Goal: Task Accomplishment & Management: Manage account settings

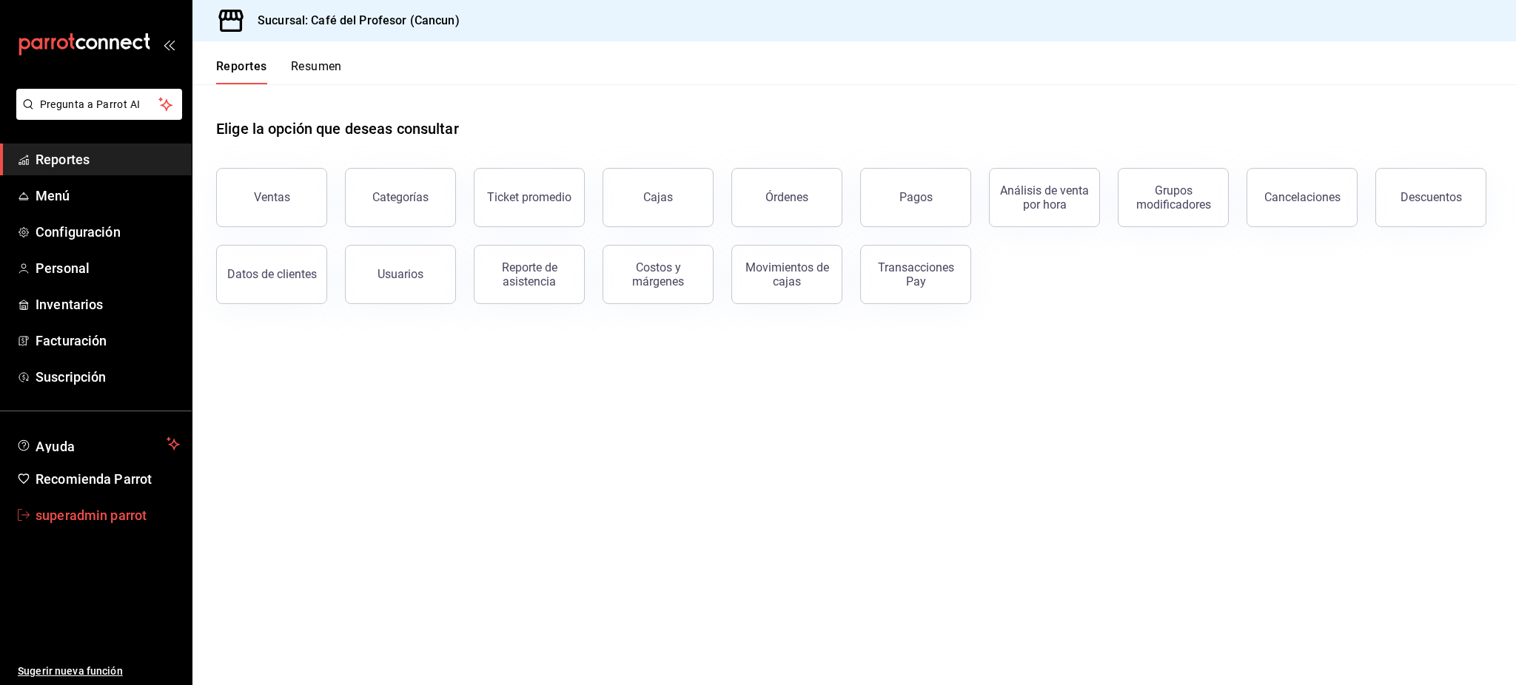
click at [99, 512] on span "superadmin parrot" at bounding box center [108, 515] width 144 height 20
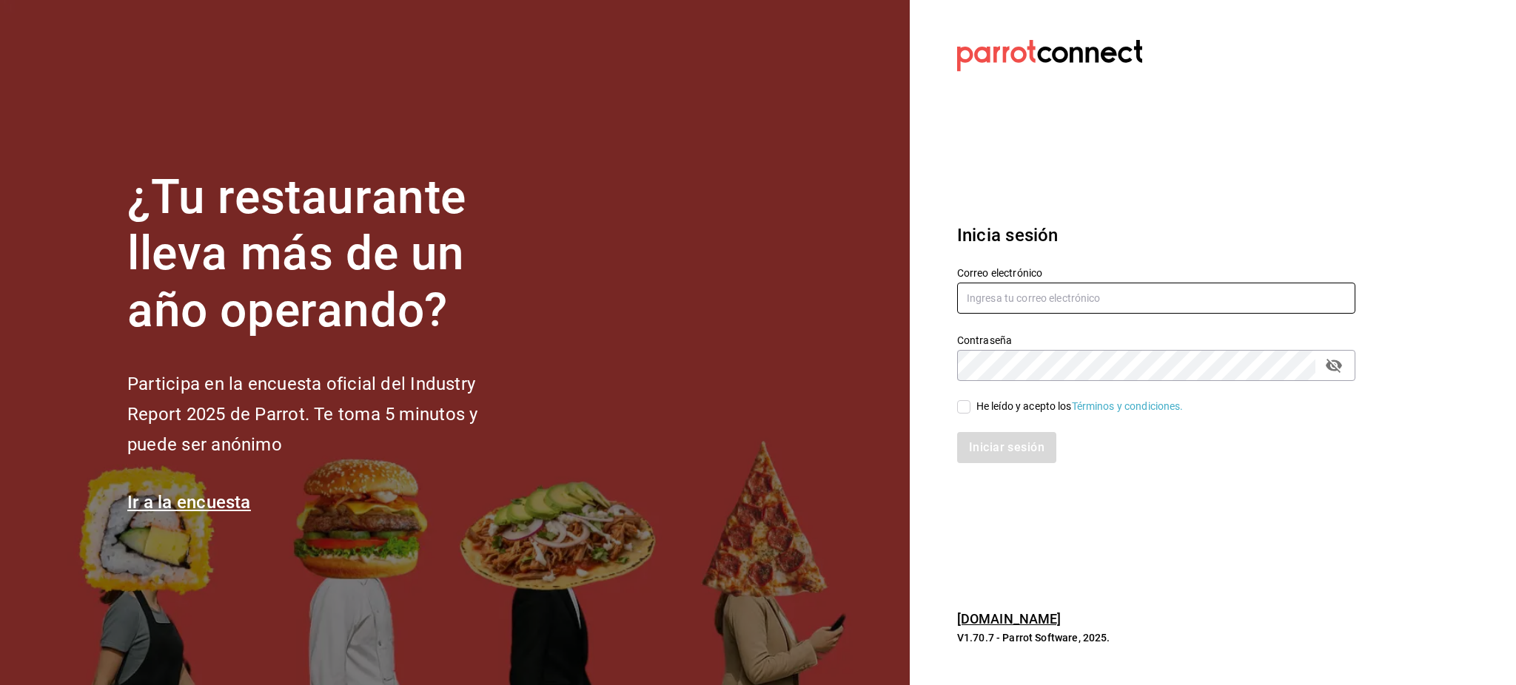
click at [1086, 303] on input "text" at bounding box center [1156, 298] width 398 height 31
paste input "openpizza@tec.com 0p3Nt3C"
click at [1096, 304] on input "openpizza@tec.com 0p3Nt3C" at bounding box center [1156, 298] width 398 height 31
type input "openpizza@tec.com"
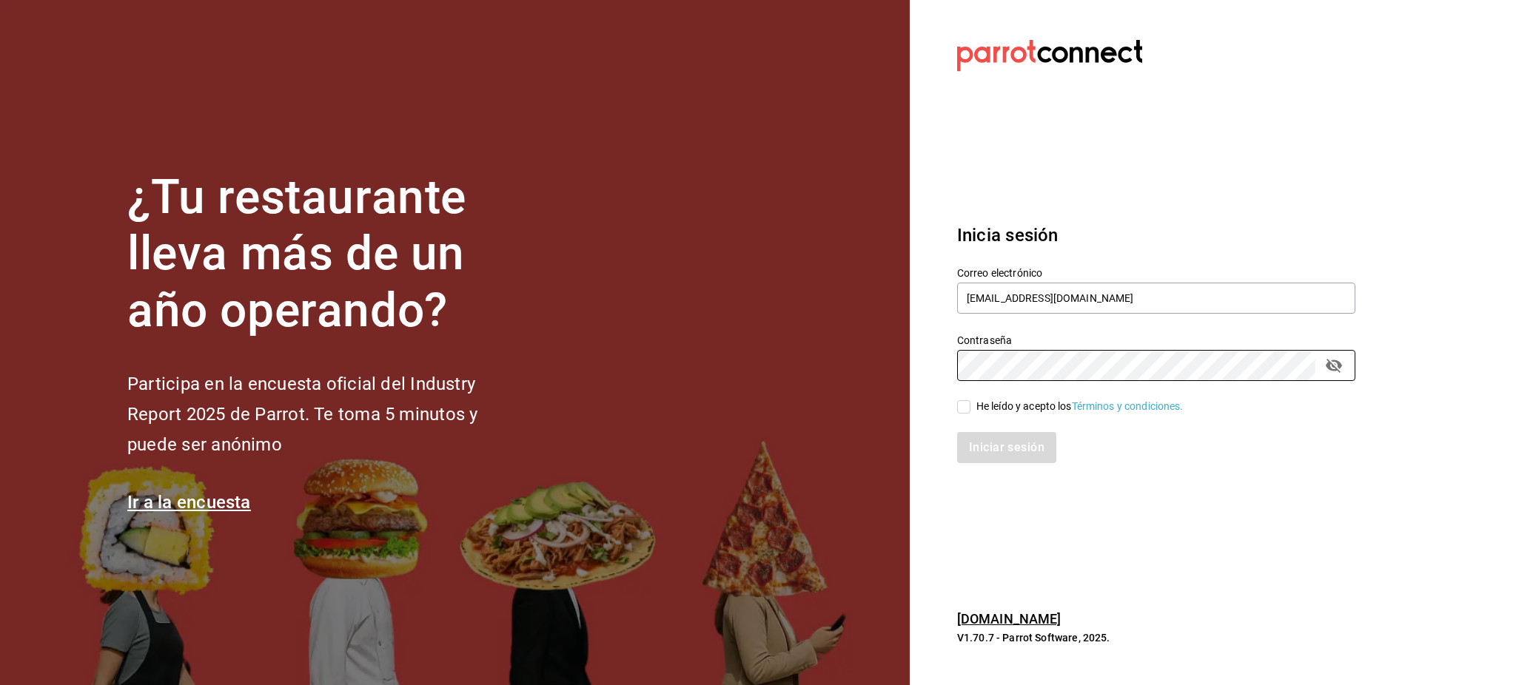
click at [1046, 400] on div "He leído y acepto los Términos y condiciones." at bounding box center [1079, 407] width 207 height 16
click at [970, 400] on input "He leído y acepto los Términos y condiciones." at bounding box center [963, 406] width 13 height 13
checkbox input "true"
click at [1046, 448] on button "Iniciar sesión" at bounding box center [1007, 447] width 101 height 31
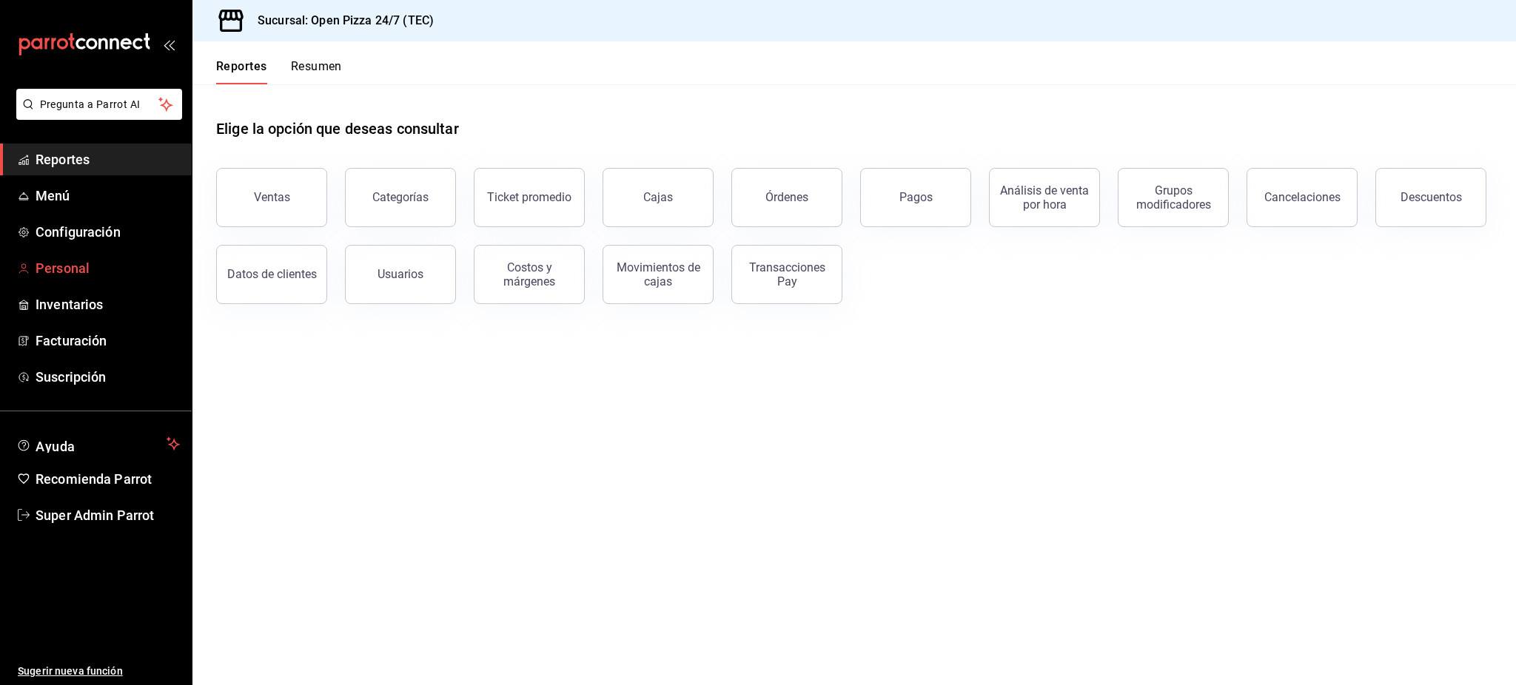
click at [84, 272] on span "Personal" at bounding box center [108, 268] width 144 height 20
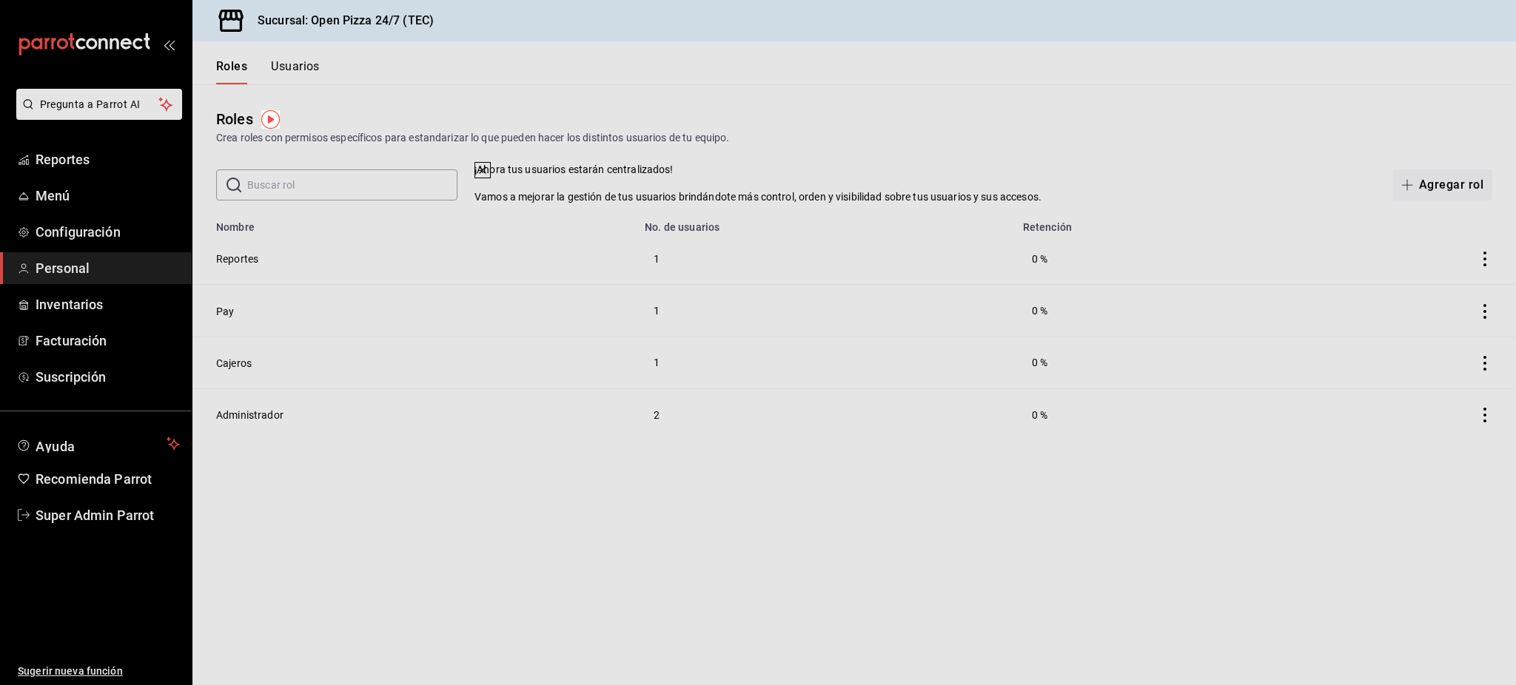
click at [488, 176] on icon at bounding box center [483, 170] width 12 height 12
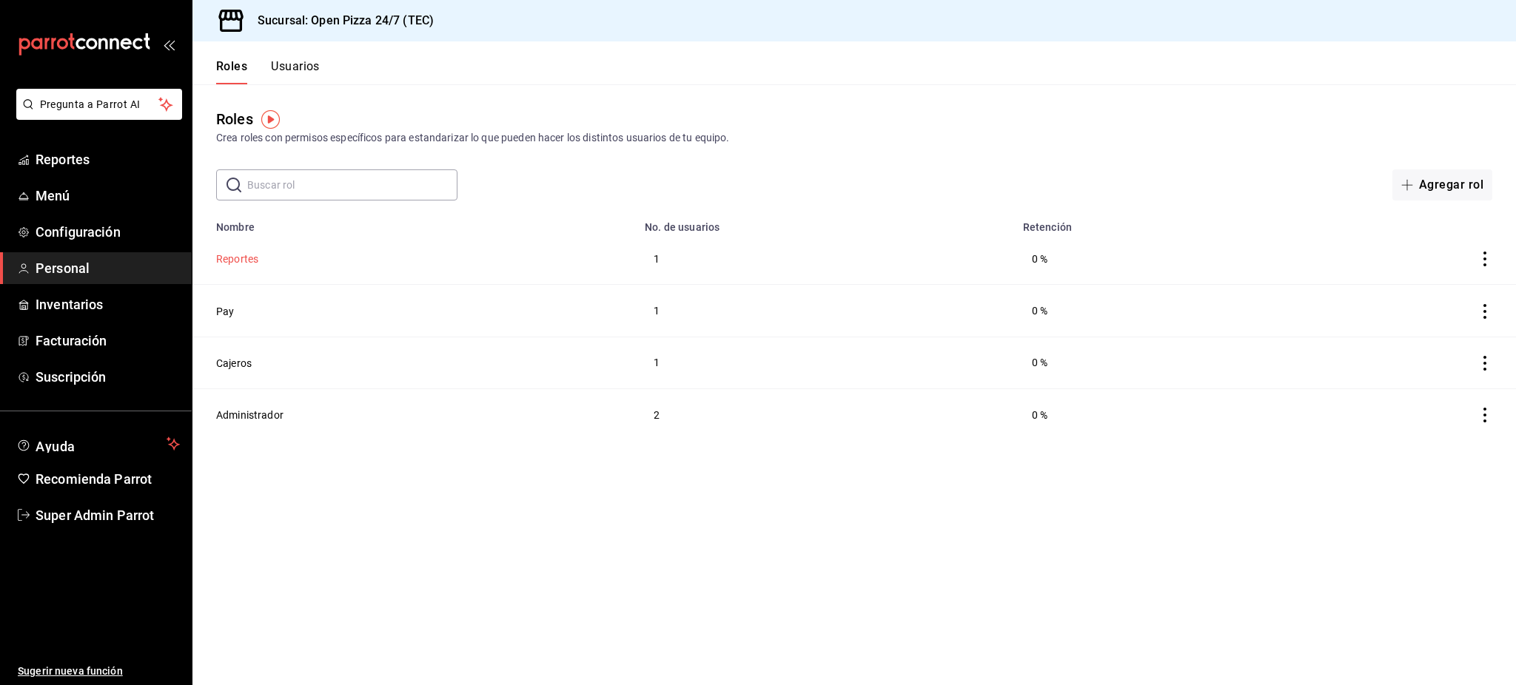
click at [255, 262] on button "Reportes" at bounding box center [237, 259] width 42 height 15
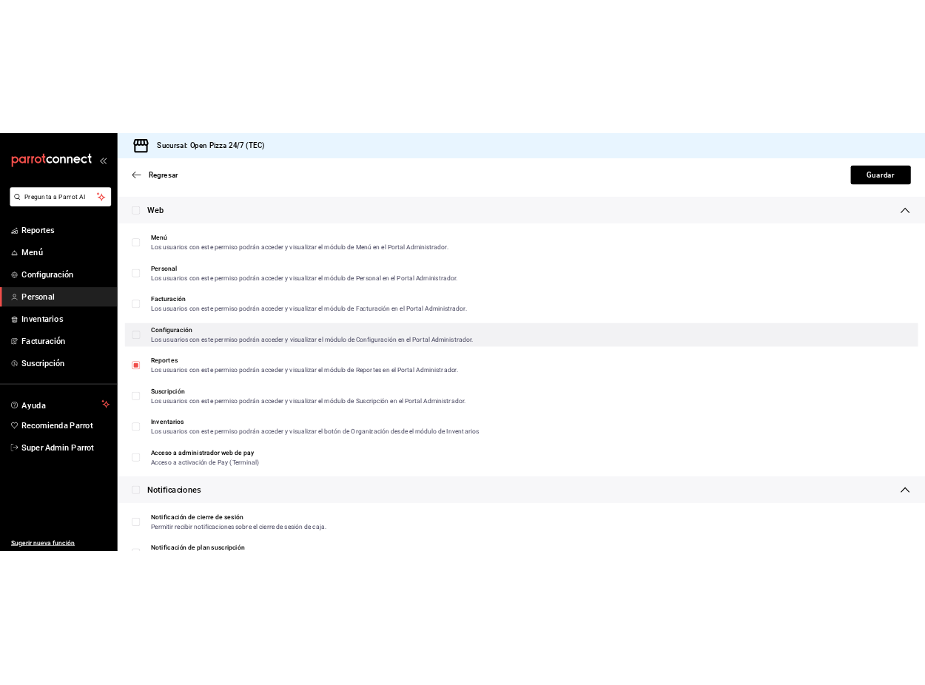
scroll to position [2269, 0]
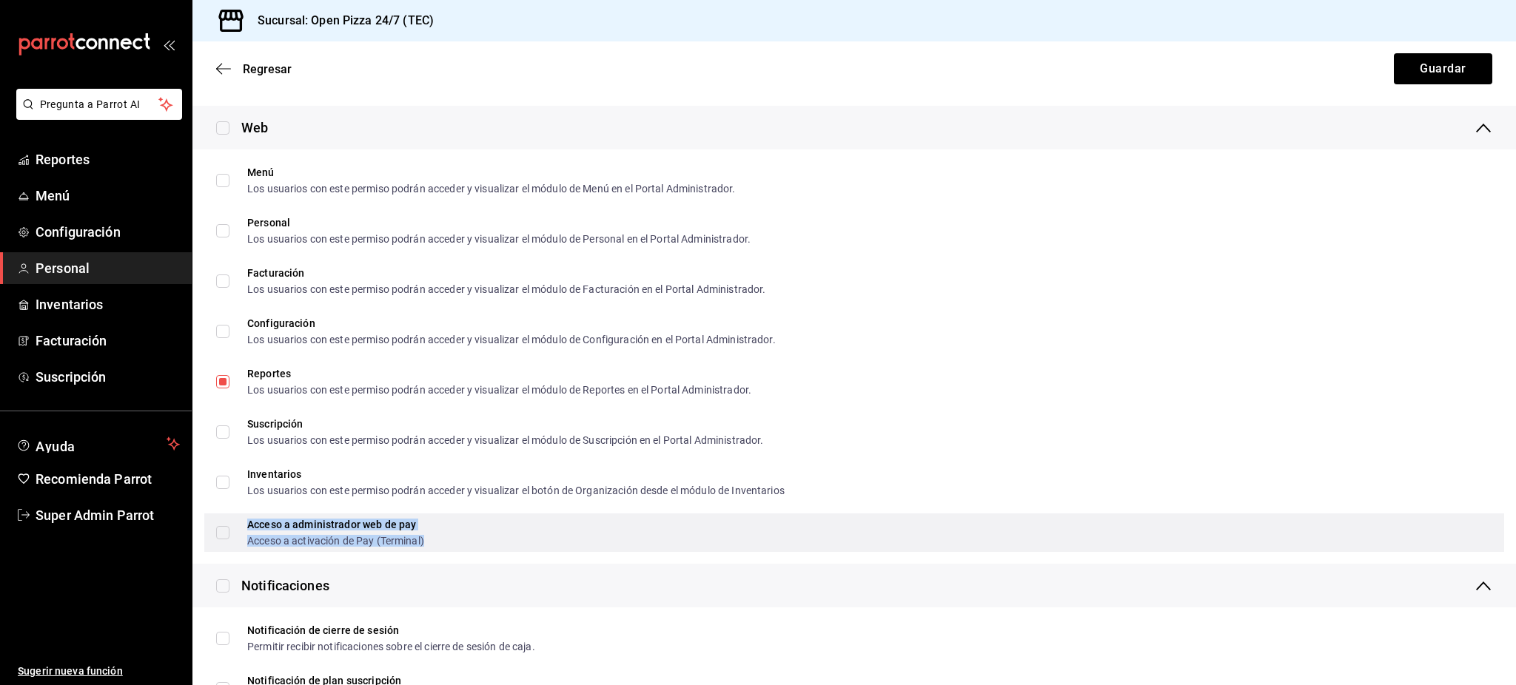
click at [311, 529] on div "Acceso a administrador web de pay" at bounding box center [335, 524] width 177 height 10
click at [397, 522] on div "Acceso a administrador web de pay" at bounding box center [335, 524] width 177 height 10
click at [229, 526] on input "Acceso a administrador web de pay Acceso a activación de Pay (Terminal)" at bounding box center [222, 532] width 13 height 13
click at [215, 536] on div "Acceso a administrador web de pay Acceso a activación de Pay (Terminal)" at bounding box center [853, 533] width 1299 height 38
checkbox input "false"
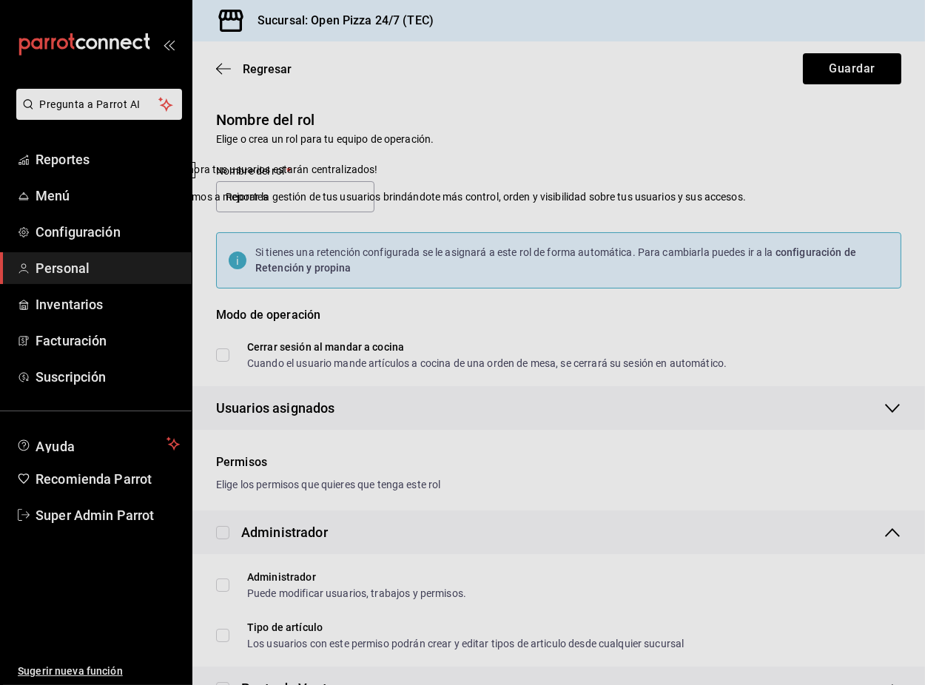
click at [195, 178] on button at bounding box center [187, 170] width 16 height 16
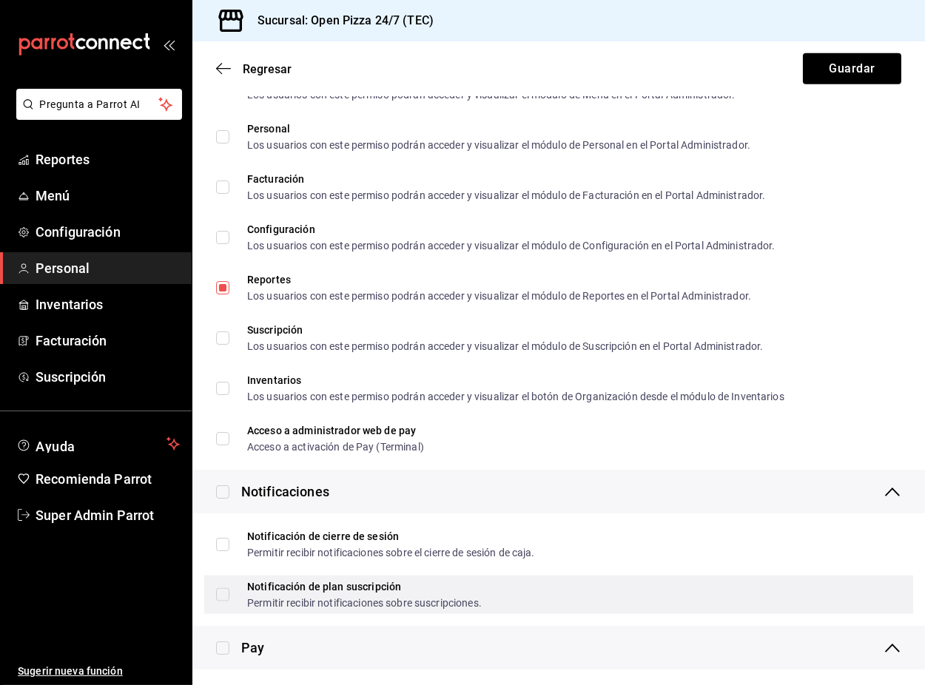
scroll to position [2526, 0]
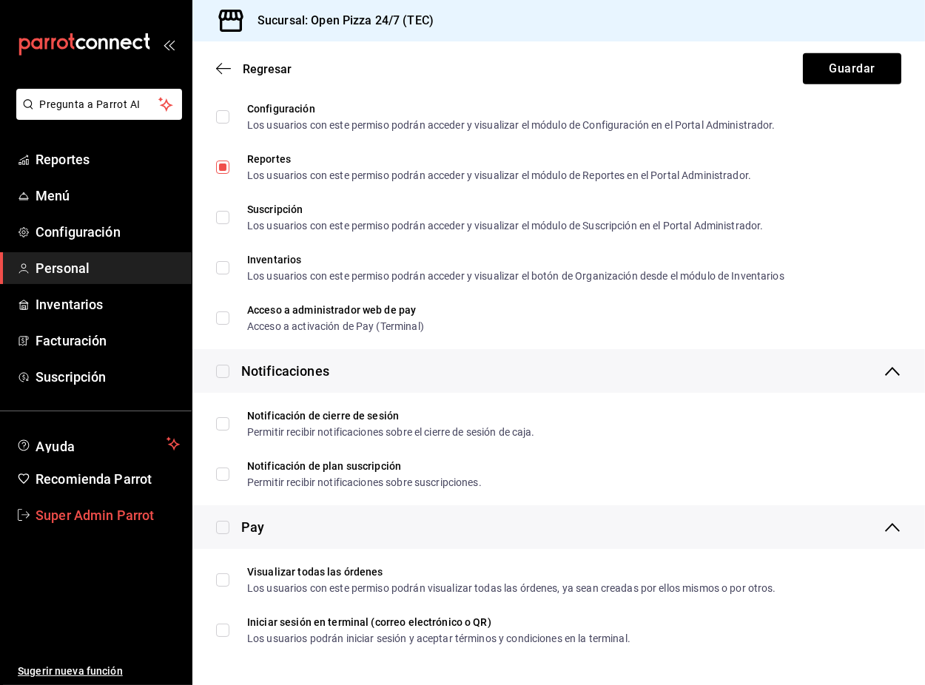
drag, startPoint x: 50, startPoint y: 545, endPoint x: 50, endPoint y: 520, distance: 24.4
click at [50, 544] on ul "Sugerir nueva función" at bounding box center [96, 608] width 192 height 155
click at [50, 519] on span "Super Admin Parrot" at bounding box center [108, 515] width 144 height 20
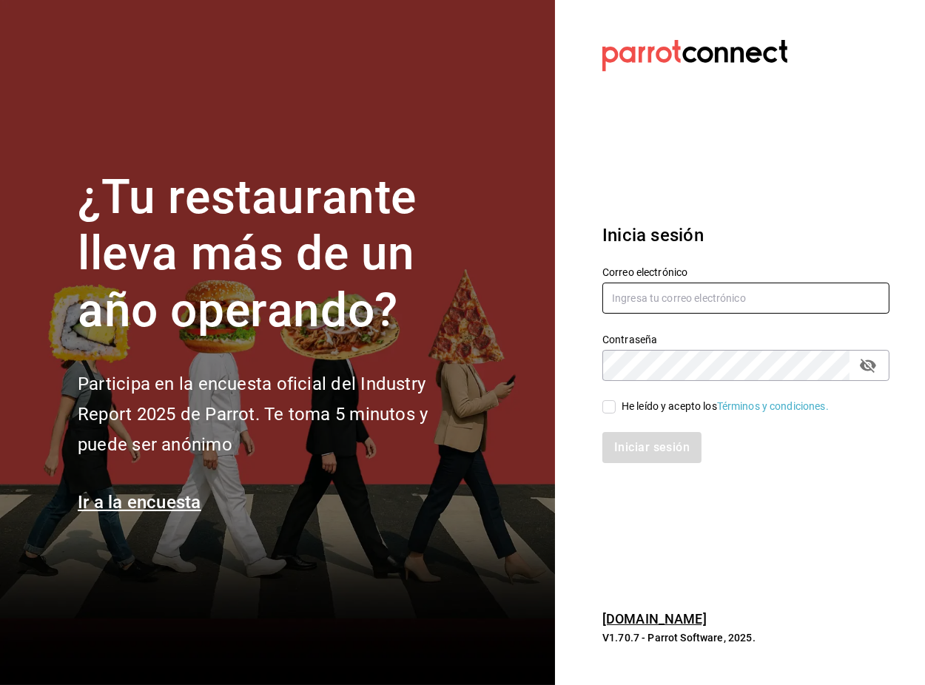
click at [746, 290] on input "text" at bounding box center [745, 298] width 287 height 31
paste input "[EMAIL_ADDRESS][DOMAIN_NAME] Parr0tConnec7"
click at [759, 293] on input "[EMAIL_ADDRESS][DOMAIN_NAME] Parr0tConnec7" at bounding box center [745, 298] width 287 height 31
drag, startPoint x: 759, startPoint y: 293, endPoint x: 760, endPoint y: 305, distance: 11.9
click at [759, 293] on input "[EMAIL_ADDRESS][DOMAIN_NAME] Parr0tConnec7" at bounding box center [745, 298] width 287 height 31
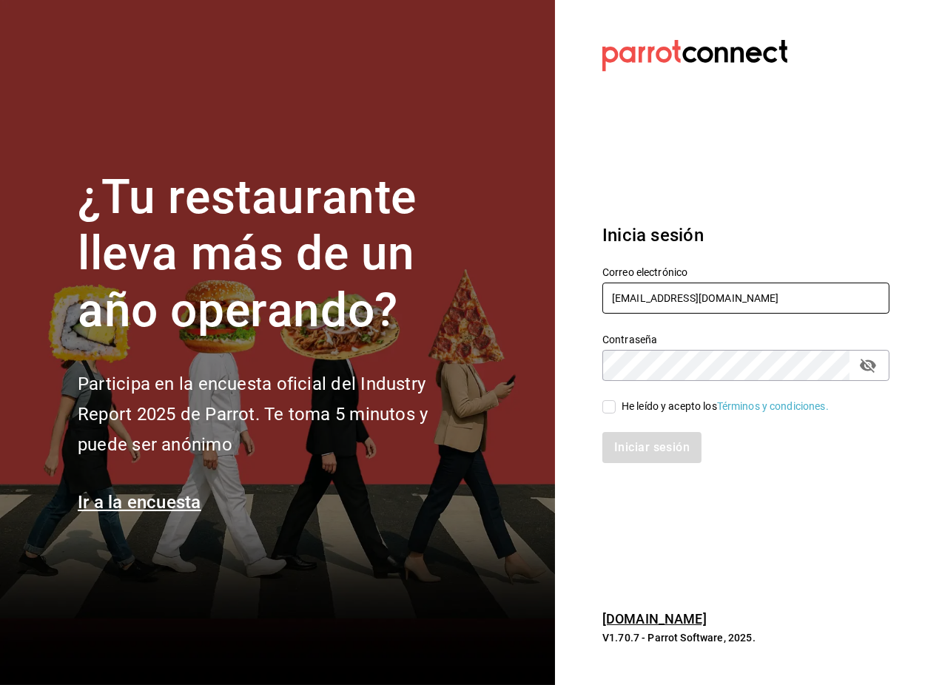
type input "[EMAIL_ADDRESS][DOMAIN_NAME]"
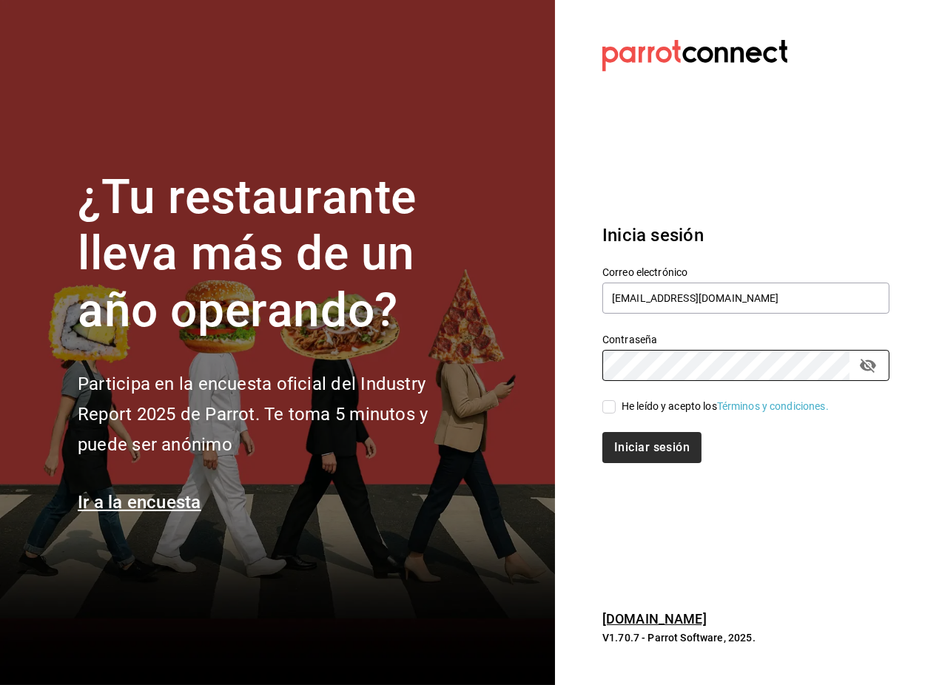
drag, startPoint x: 702, startPoint y: 406, endPoint x: 697, endPoint y: 451, distance: 45.4
click at [702, 406] on div "He leído y acepto los Términos y condiciones." at bounding box center [725, 407] width 207 height 16
click at [616, 406] on input "He leído y acepto los Términos y condiciones." at bounding box center [608, 406] width 13 height 13
checkbox input "true"
click at [692, 454] on button "Iniciar sesión" at bounding box center [652, 447] width 101 height 31
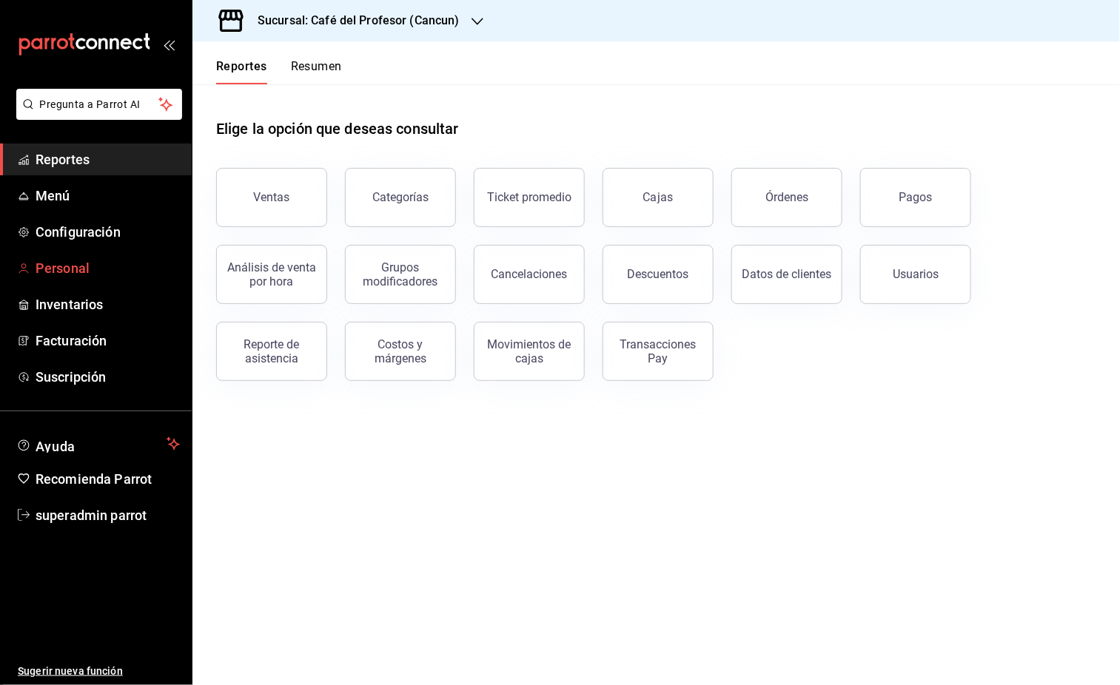
click at [34, 264] on link "Personal" at bounding box center [96, 268] width 192 height 32
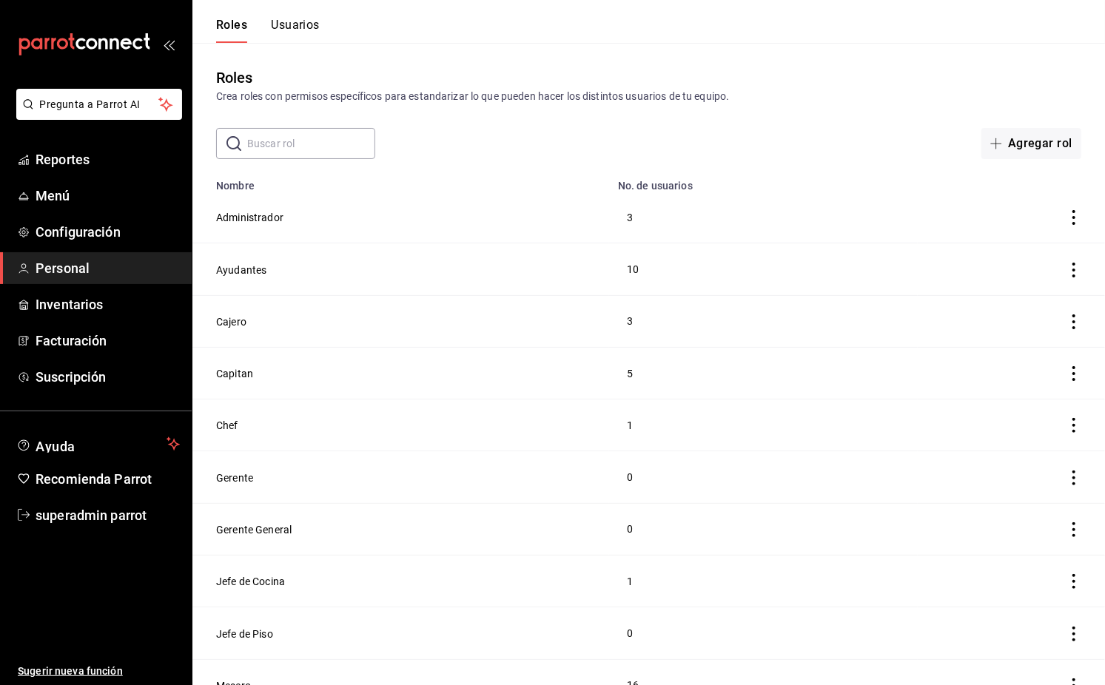
click at [317, 27] on button "Usuarios" at bounding box center [295, 30] width 49 height 25
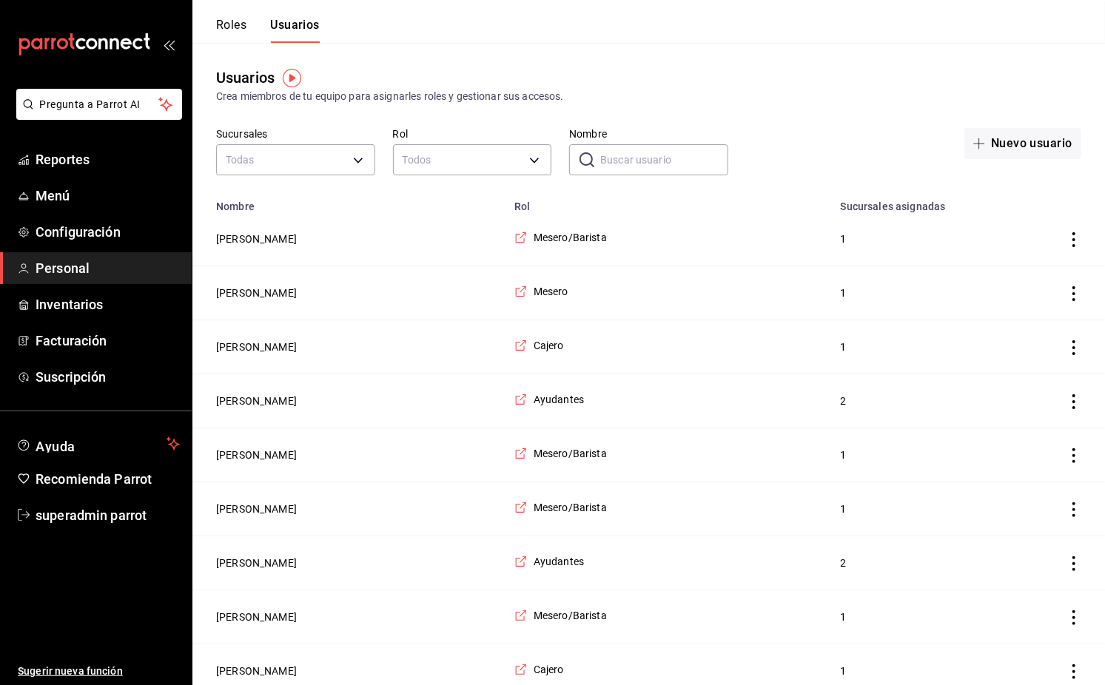
click at [237, 30] on button "Roles" at bounding box center [231, 30] width 30 height 25
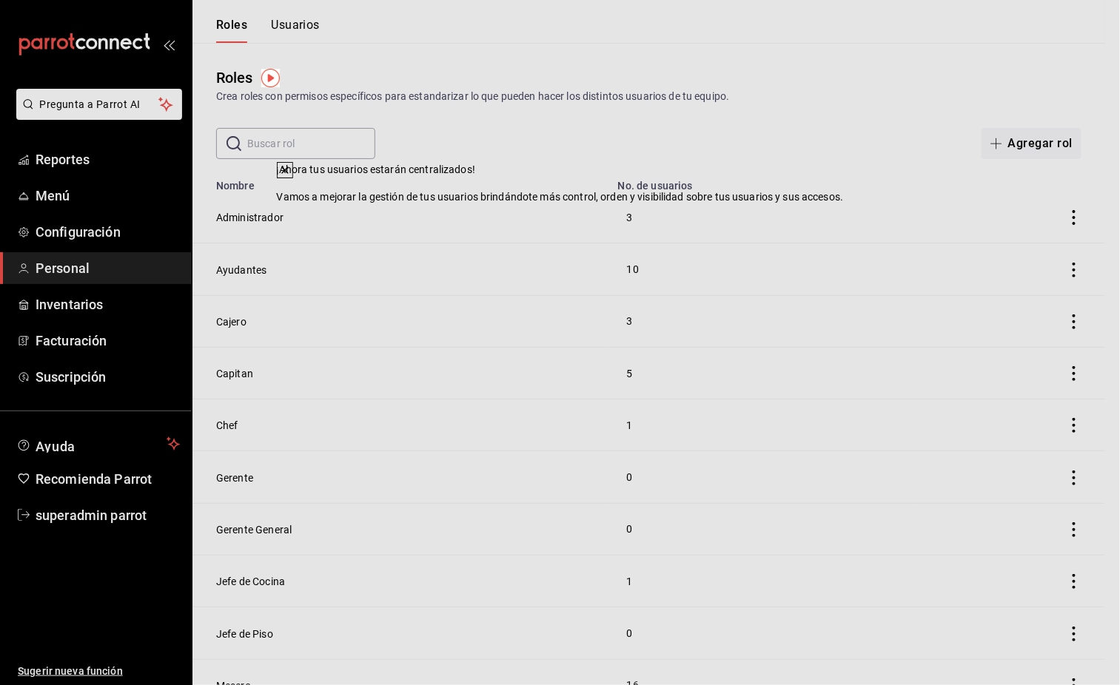
click at [291, 176] on icon at bounding box center [285, 170] width 12 height 12
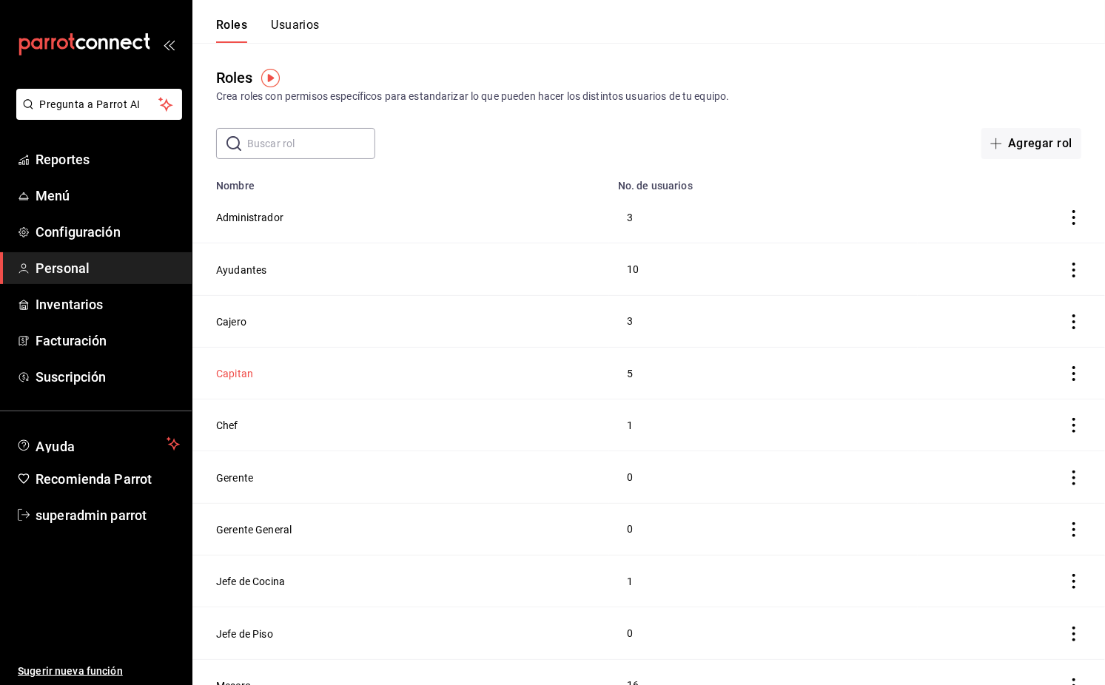
click at [234, 377] on button "Capitan" at bounding box center [234, 373] width 37 height 15
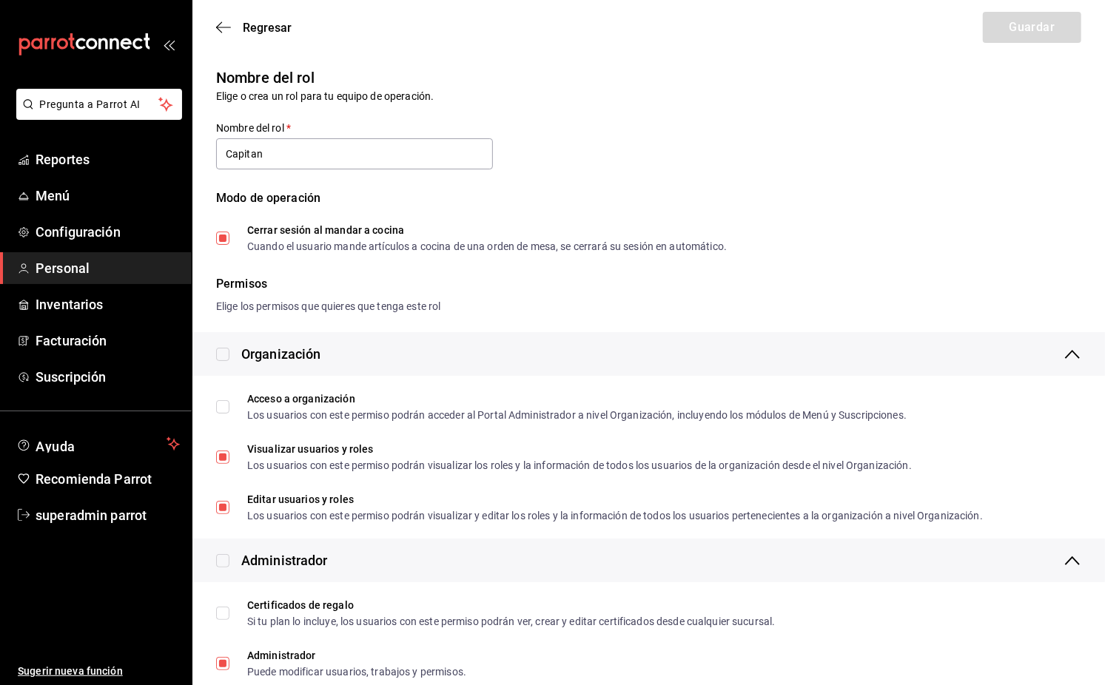
type input "Capitan"
checkbox input "true"
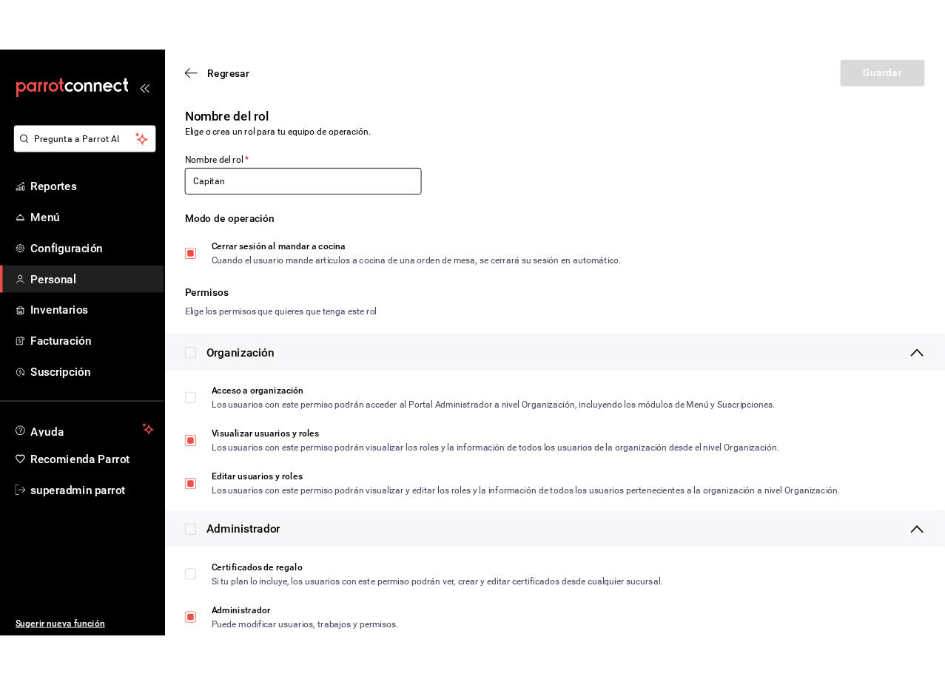
scroll to position [599, 0]
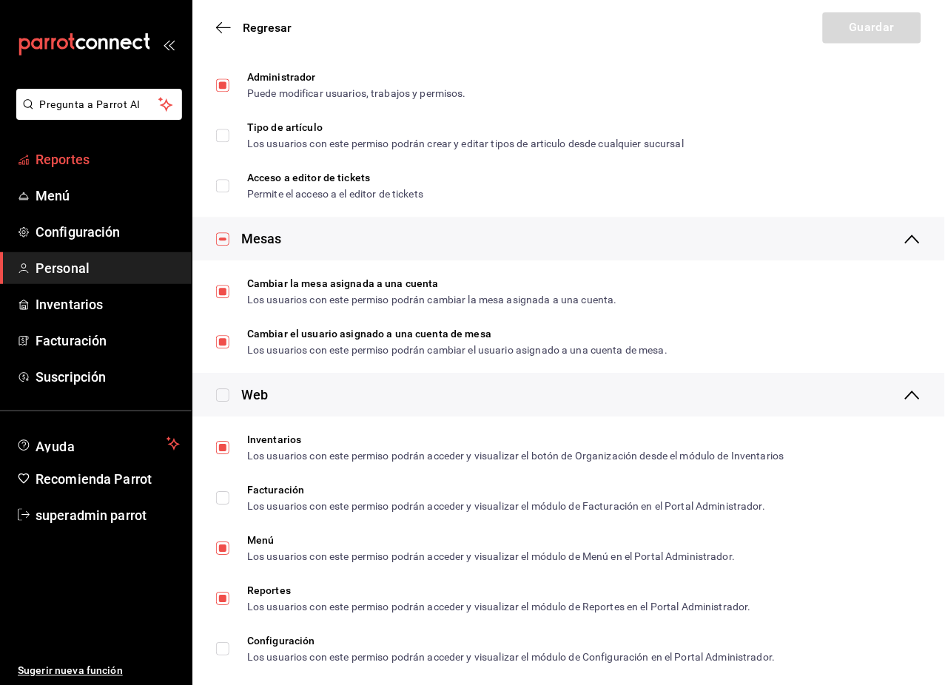
click at [67, 164] on span "Reportes" at bounding box center [108, 159] width 144 height 20
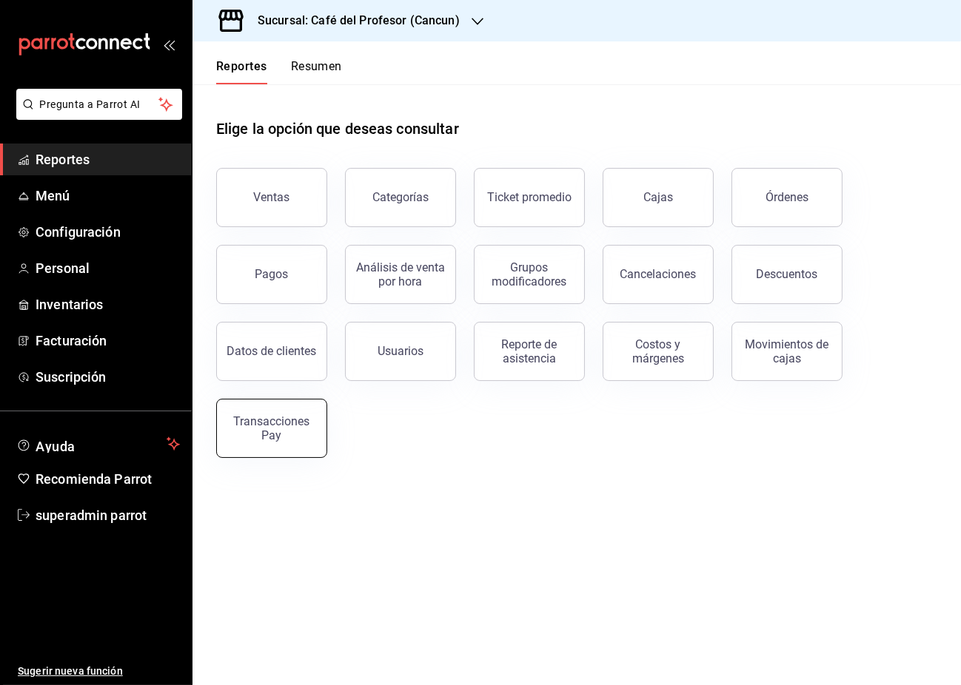
click at [270, 435] on div "Transacciones Pay" at bounding box center [272, 428] width 92 height 28
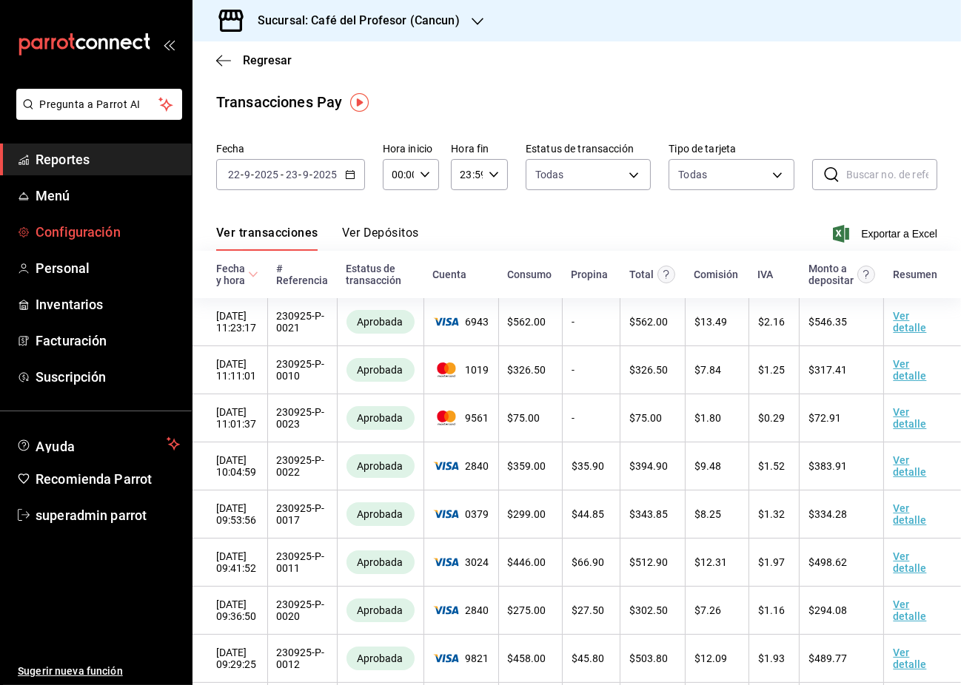
click at [75, 228] on span "Configuración" at bounding box center [108, 232] width 144 height 20
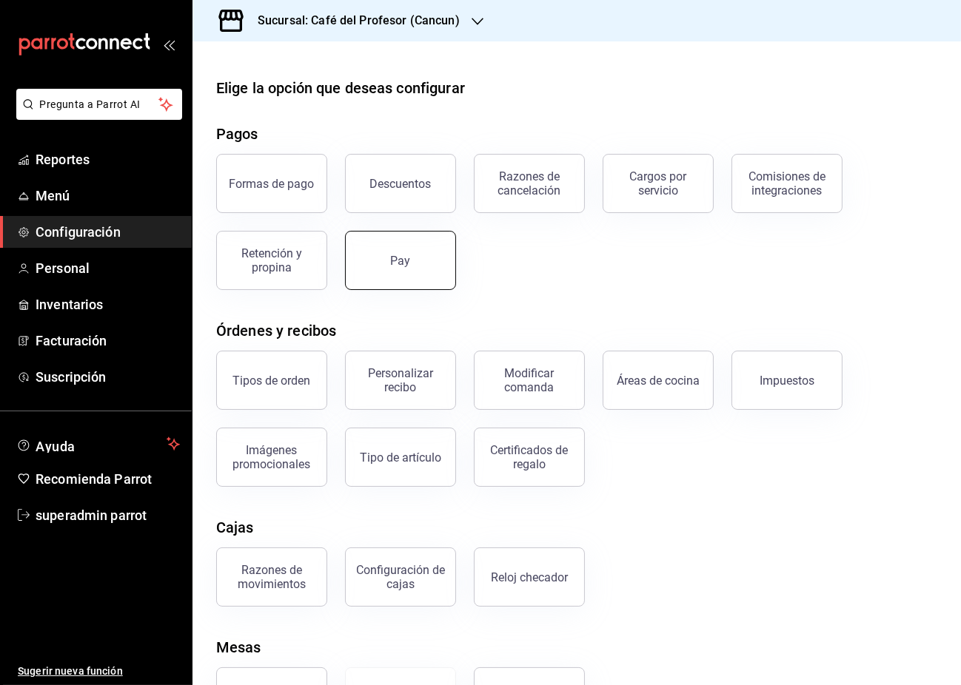
click at [411, 271] on button "Pay" at bounding box center [400, 260] width 111 height 59
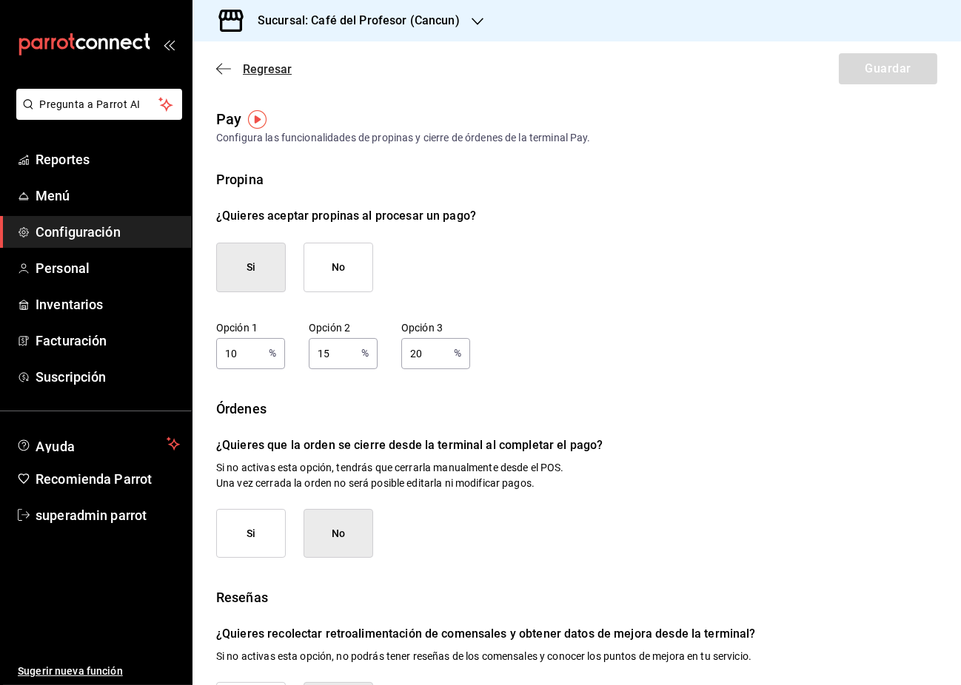
click at [274, 68] on span "Regresar" at bounding box center [267, 69] width 49 height 14
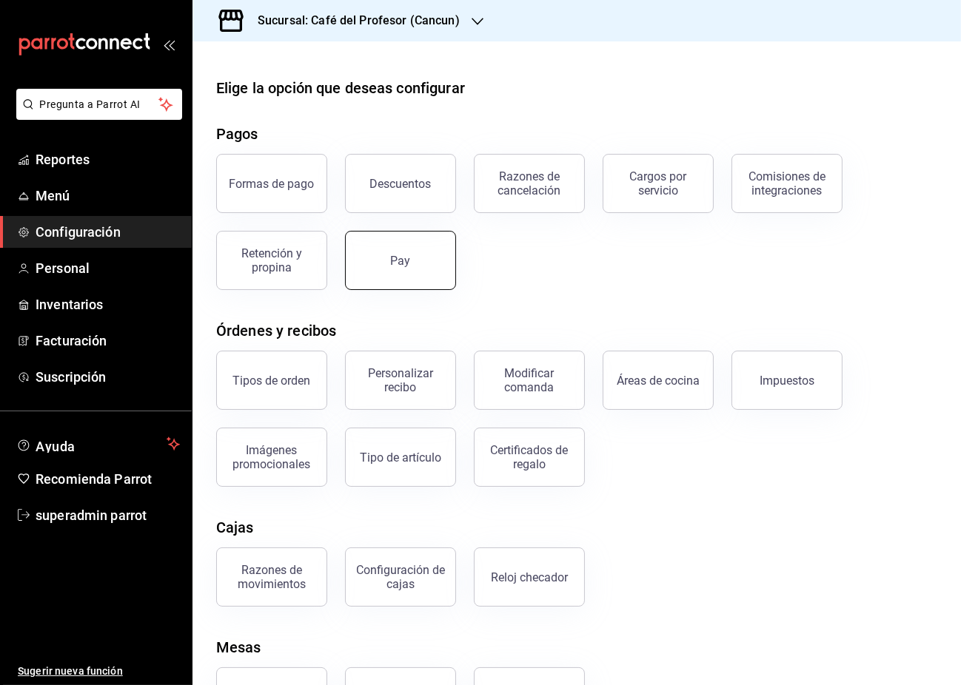
click at [389, 246] on button "Pay" at bounding box center [400, 260] width 111 height 59
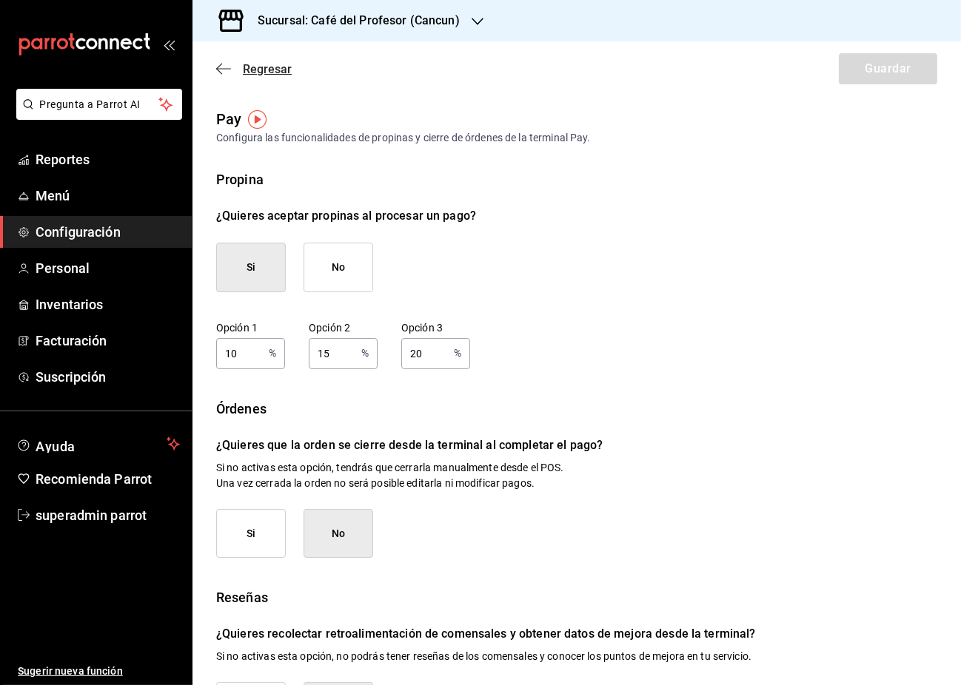
click at [269, 64] on span "Regresar" at bounding box center [267, 69] width 49 height 14
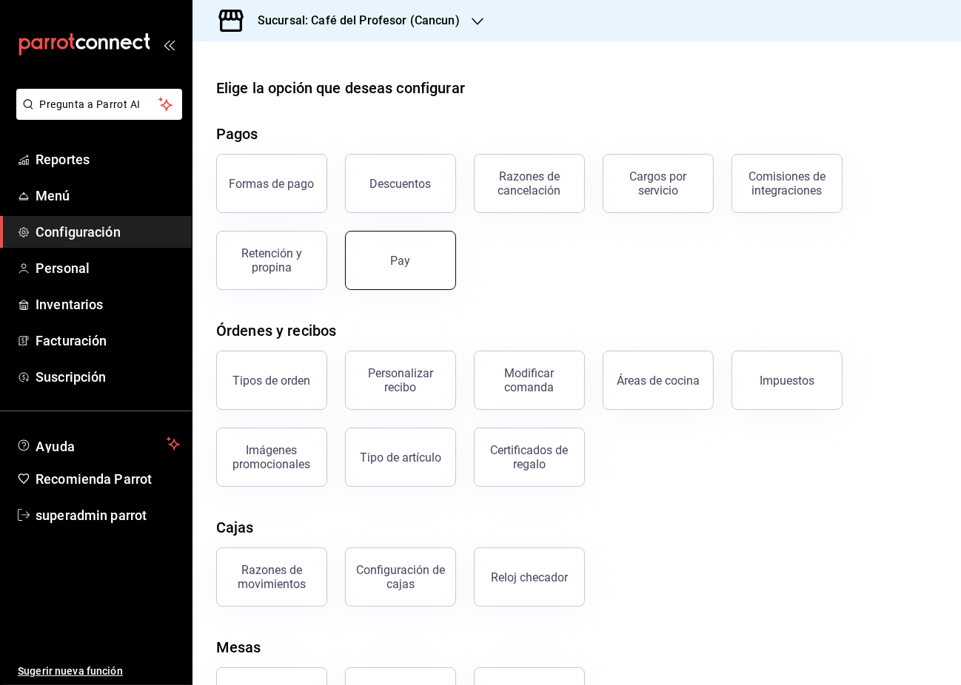
click at [438, 268] on button "Pay" at bounding box center [400, 260] width 111 height 59
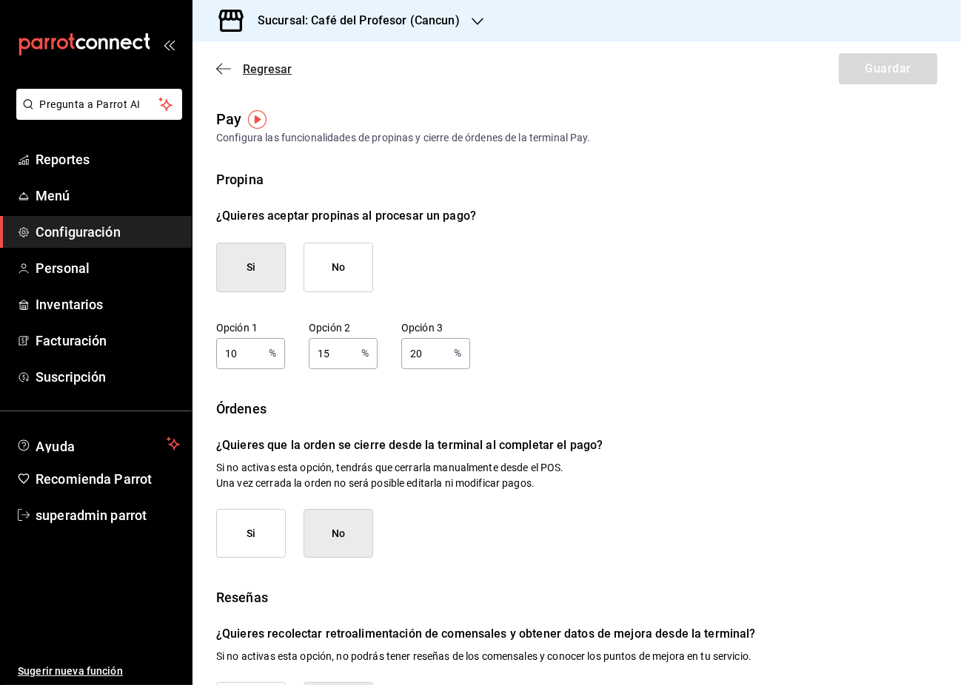
click at [253, 70] on span "Regresar" at bounding box center [267, 69] width 49 height 14
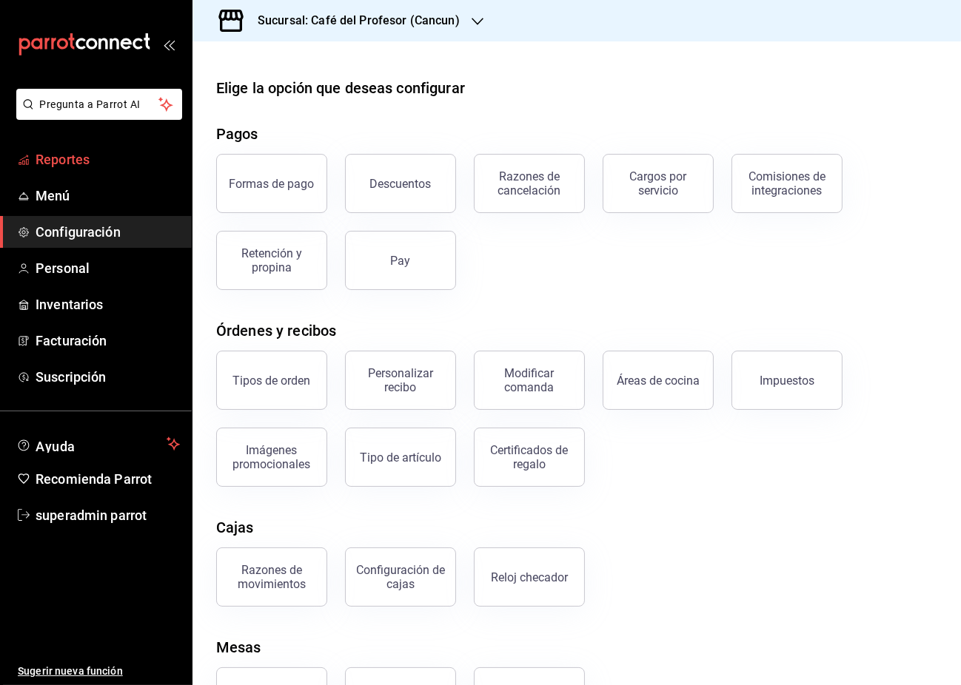
click at [53, 158] on span "Reportes" at bounding box center [108, 159] width 144 height 20
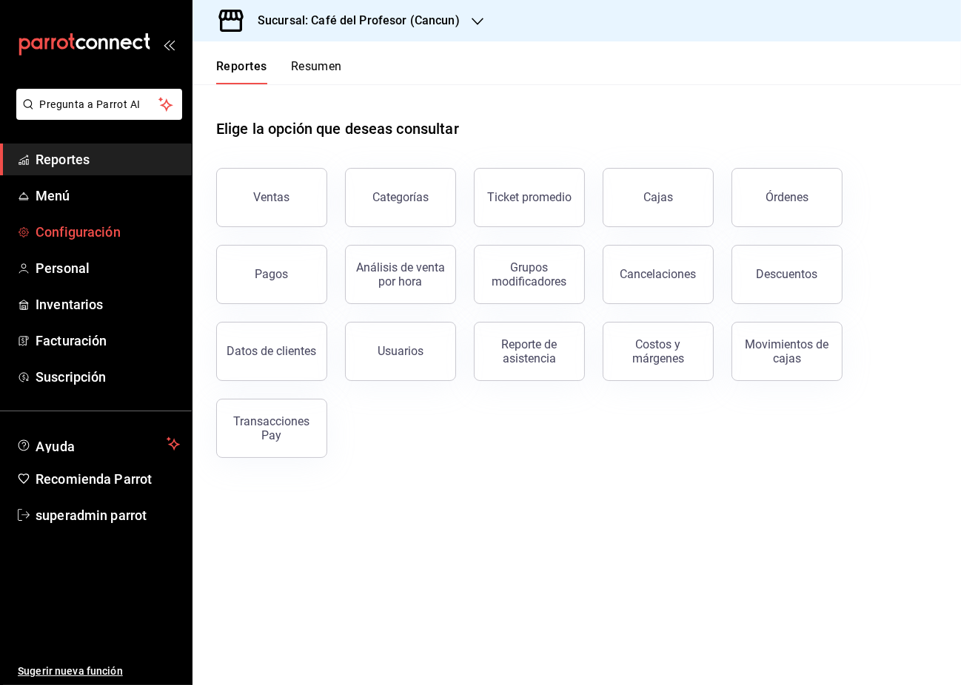
click at [76, 240] on span "Configuración" at bounding box center [108, 232] width 144 height 20
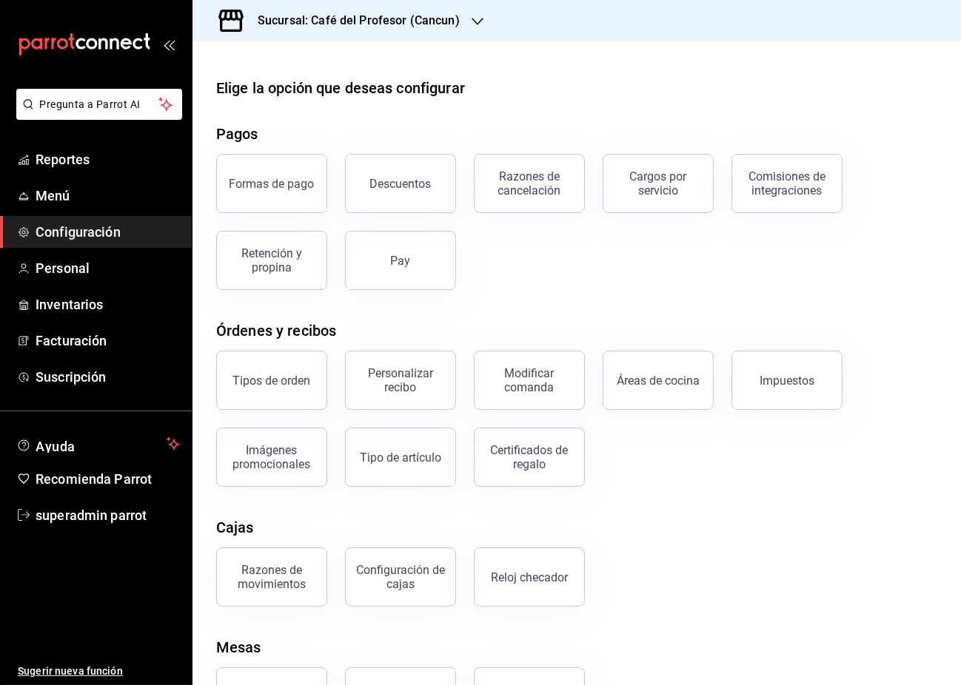
click at [650, 256] on div "Formas de pago Descuentos Razones de cancelación Cargos por servicio Comisiones…" at bounding box center [567, 213] width 739 height 154
click at [743, 275] on div "Formas de pago Descuentos Razones de cancelación Cargos por servicio Comisiones…" at bounding box center [567, 213] width 739 height 154
click at [641, 294] on div "Elige la opción que deseas configurar Pagos Formas de pago Descuentos Razones d…" at bounding box center [576, 402] width 768 height 650
click at [596, 275] on div "Formas de pago Descuentos Razones de cancelación Cargos por servicio Comisiones…" at bounding box center [567, 213] width 739 height 154
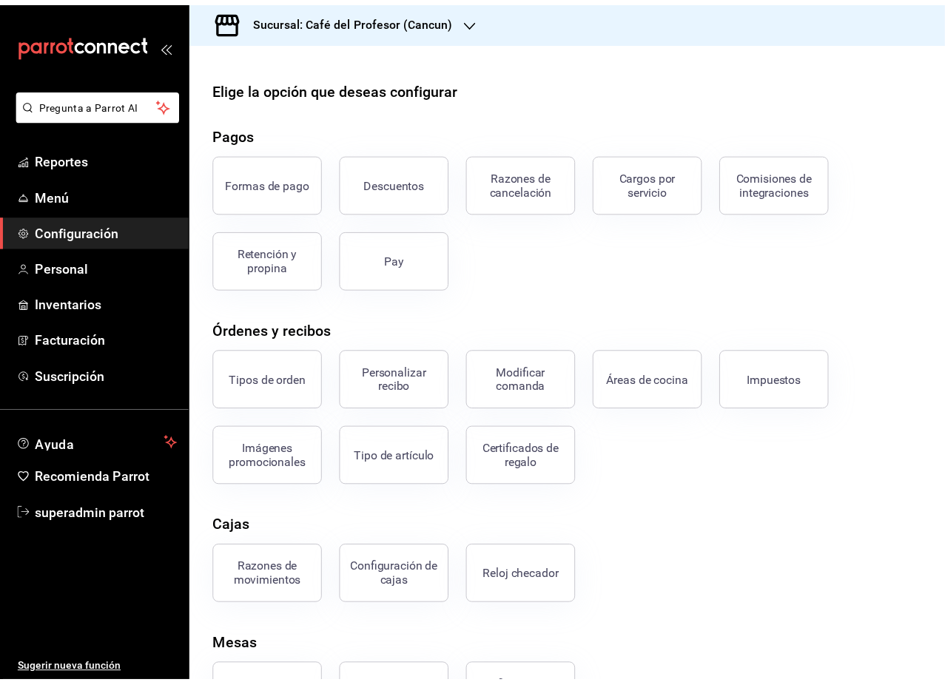
scroll to position [64, 0]
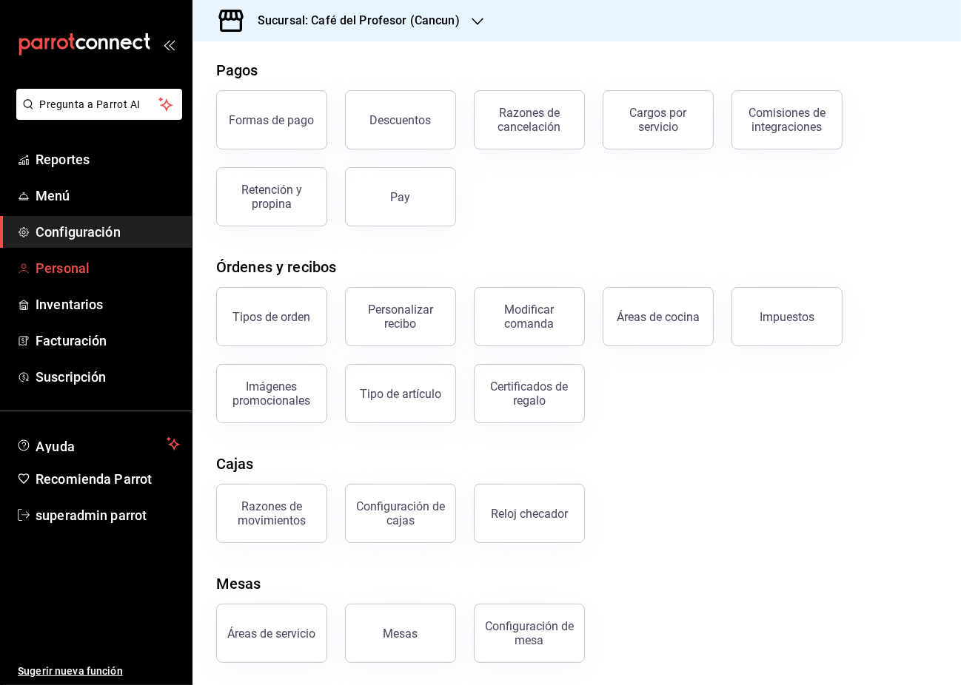
click at [49, 266] on span "Personal" at bounding box center [108, 268] width 144 height 20
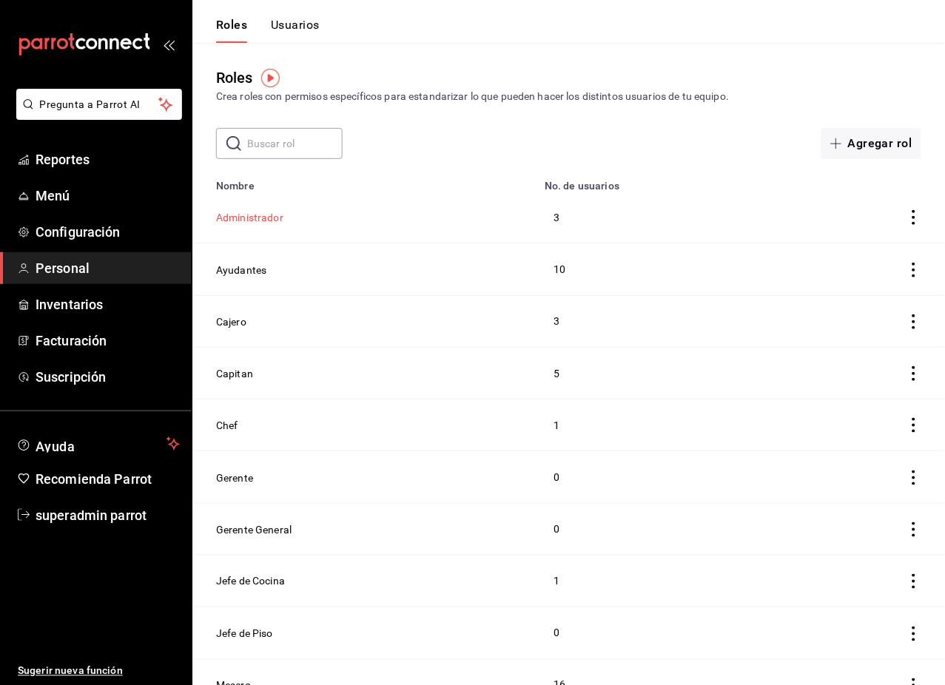
click at [255, 212] on button "Administrador" at bounding box center [249, 217] width 67 height 15
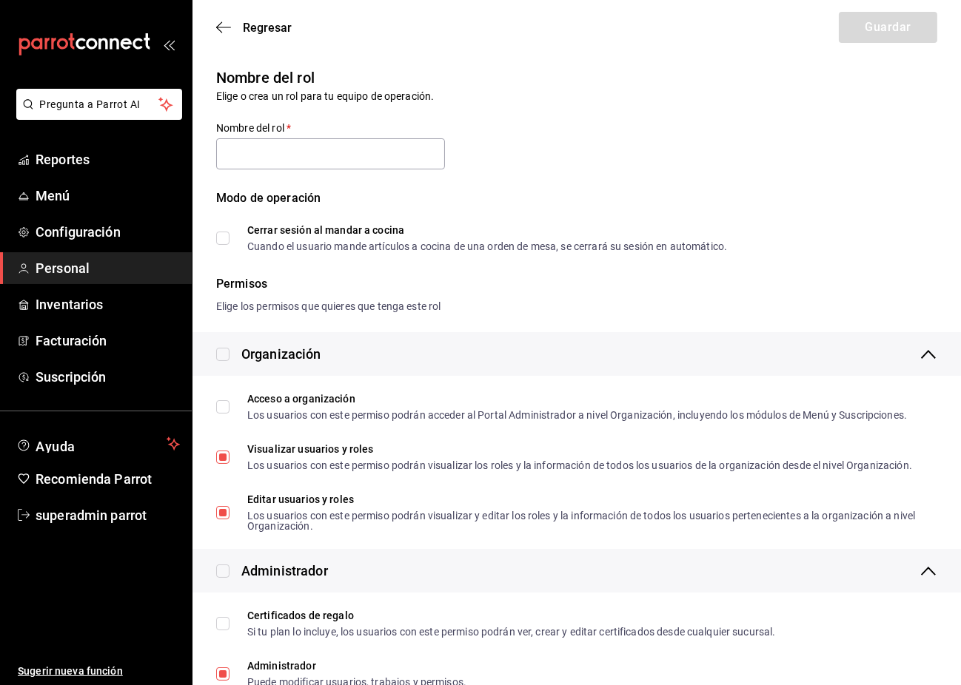
type input "Administrador"
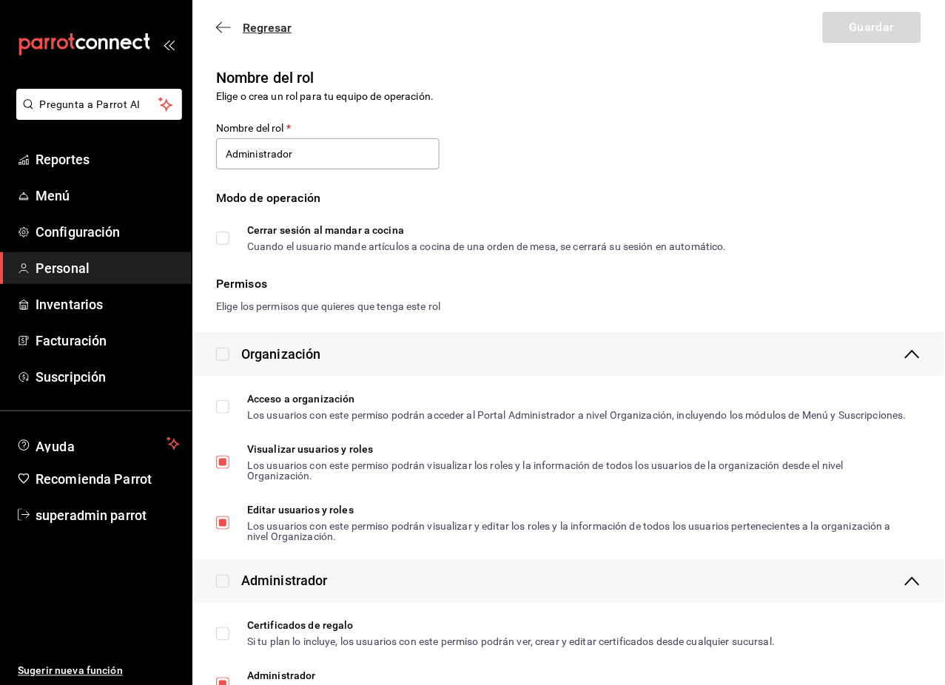
click at [251, 29] on span "Regresar" at bounding box center [267, 28] width 49 height 14
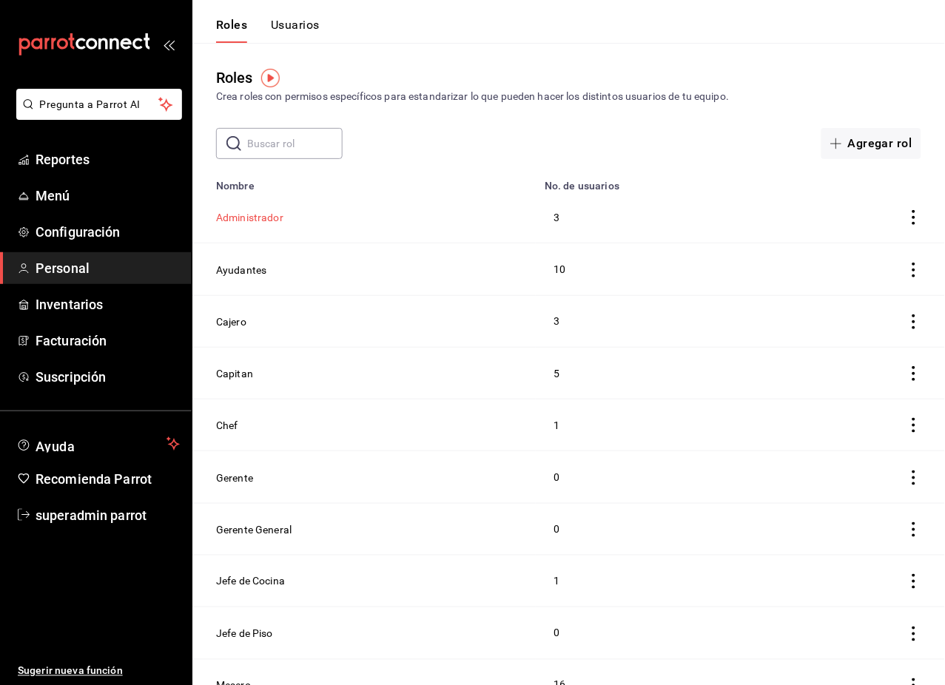
click at [258, 223] on button "Administrador" at bounding box center [249, 217] width 67 height 15
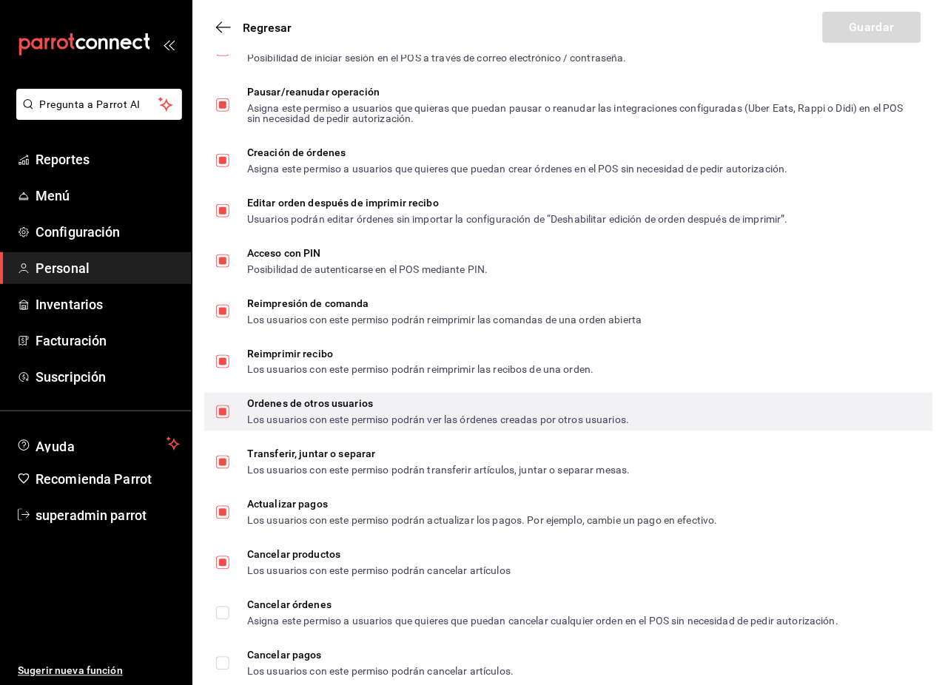
scroll to position [2368, 0]
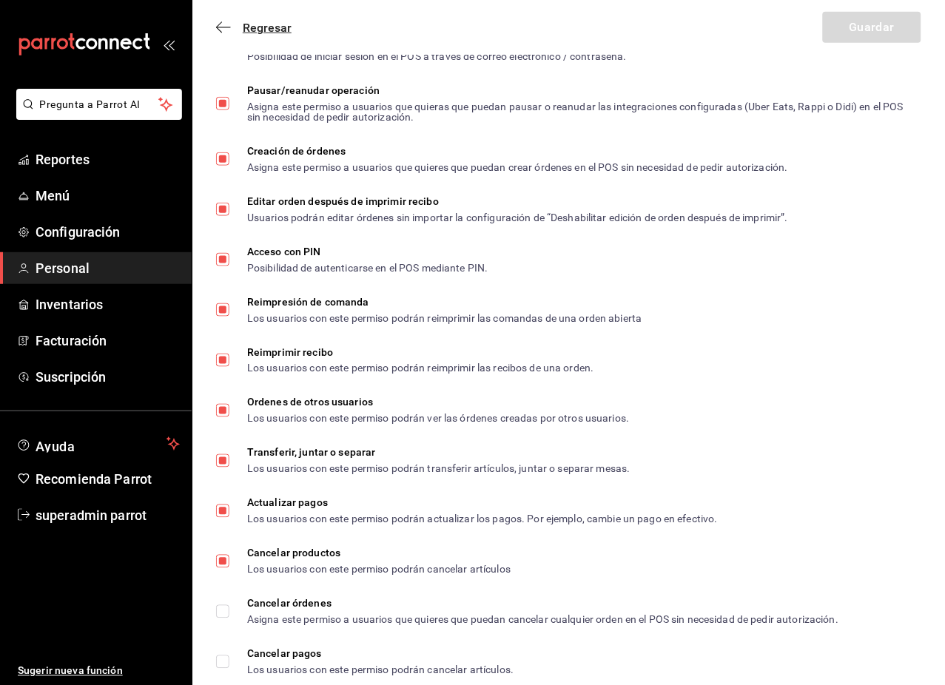
click at [278, 33] on span "Regresar" at bounding box center [267, 28] width 49 height 14
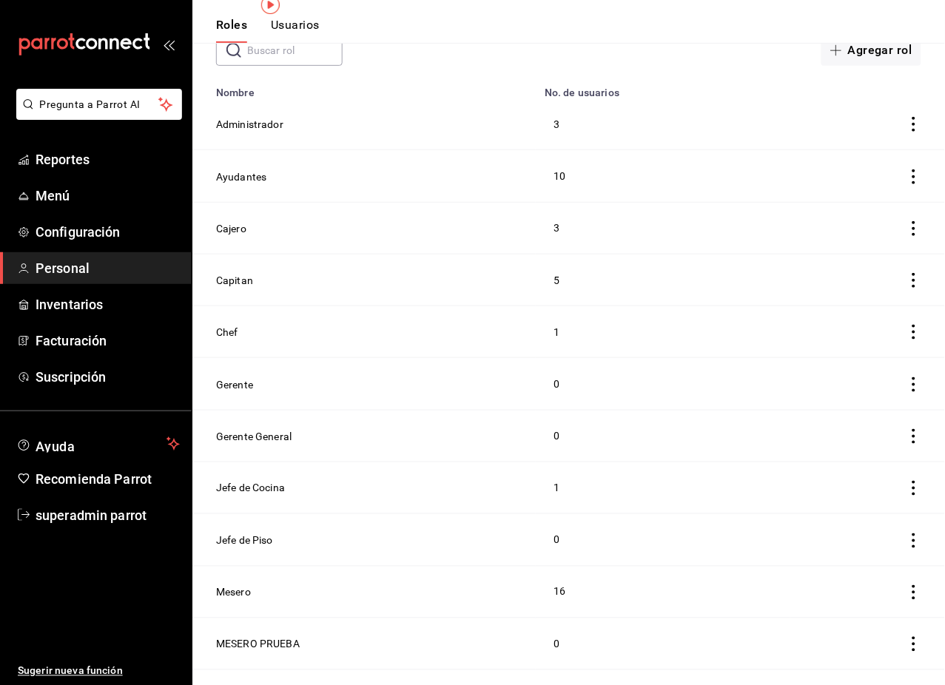
scroll to position [73, 0]
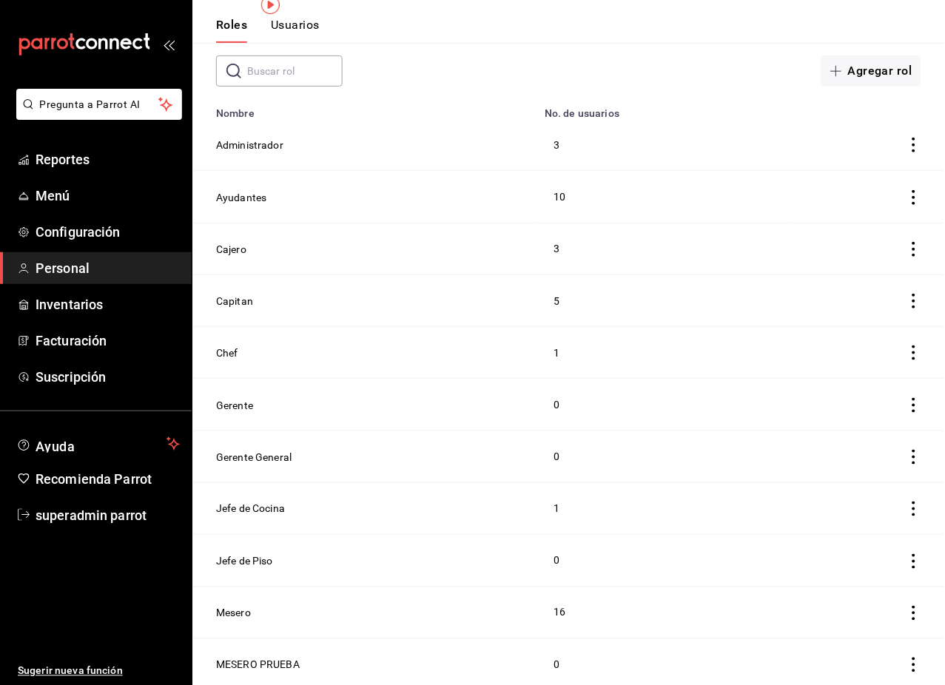
click at [233, 306] on td "Capitan" at bounding box center [363, 301] width 343 height 52
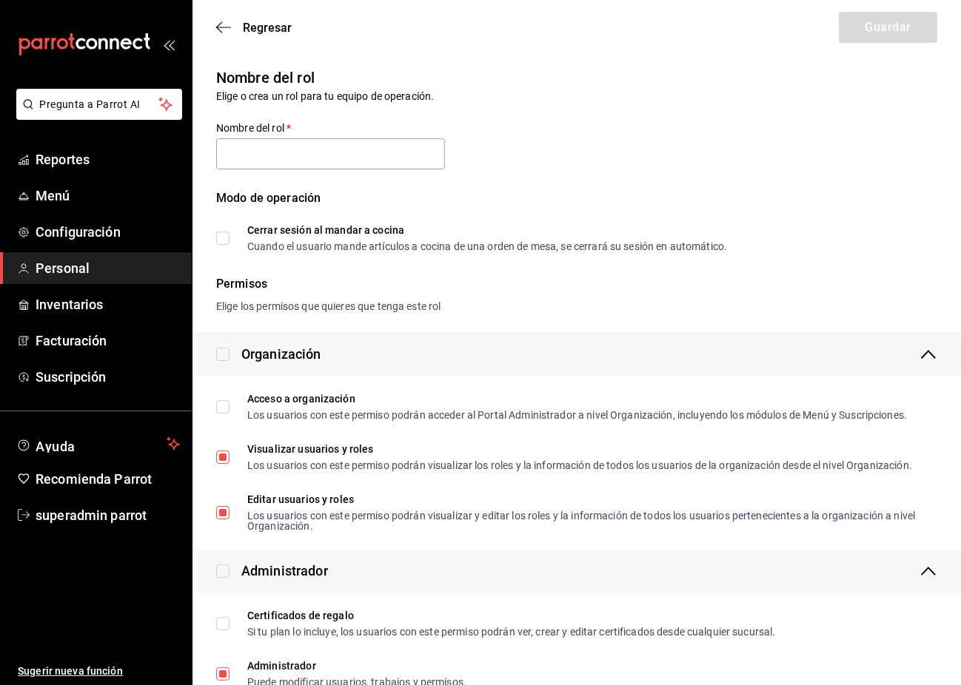
type input "Capitan"
checkbox input "true"
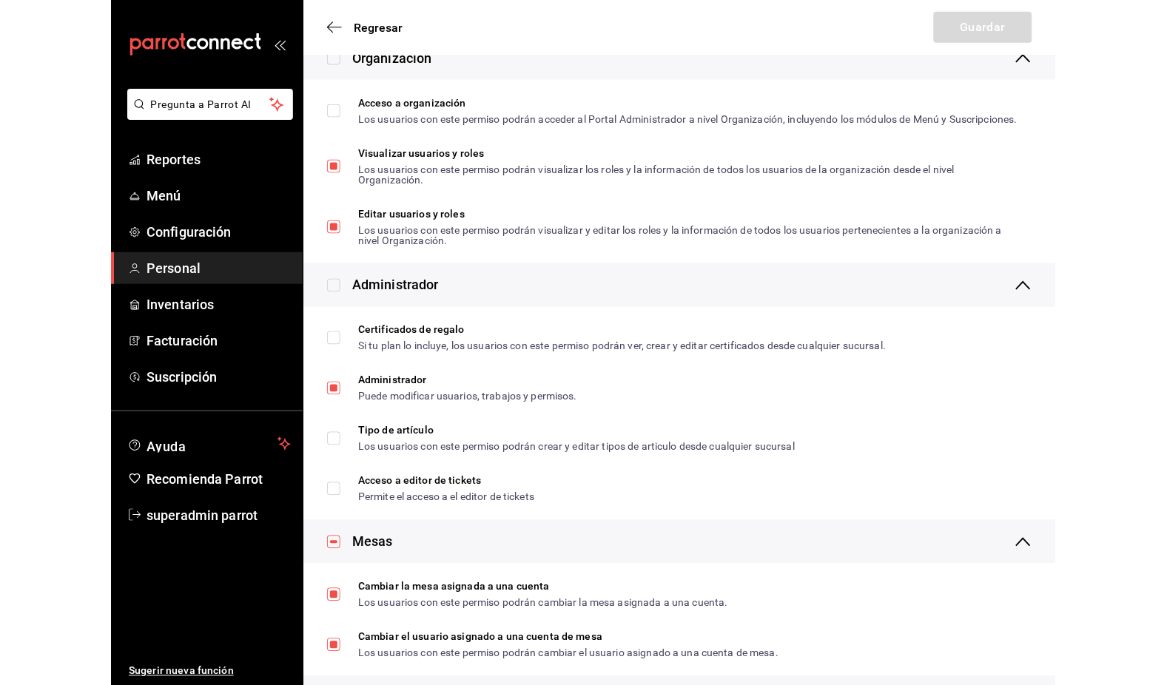
scroll to position [986, 0]
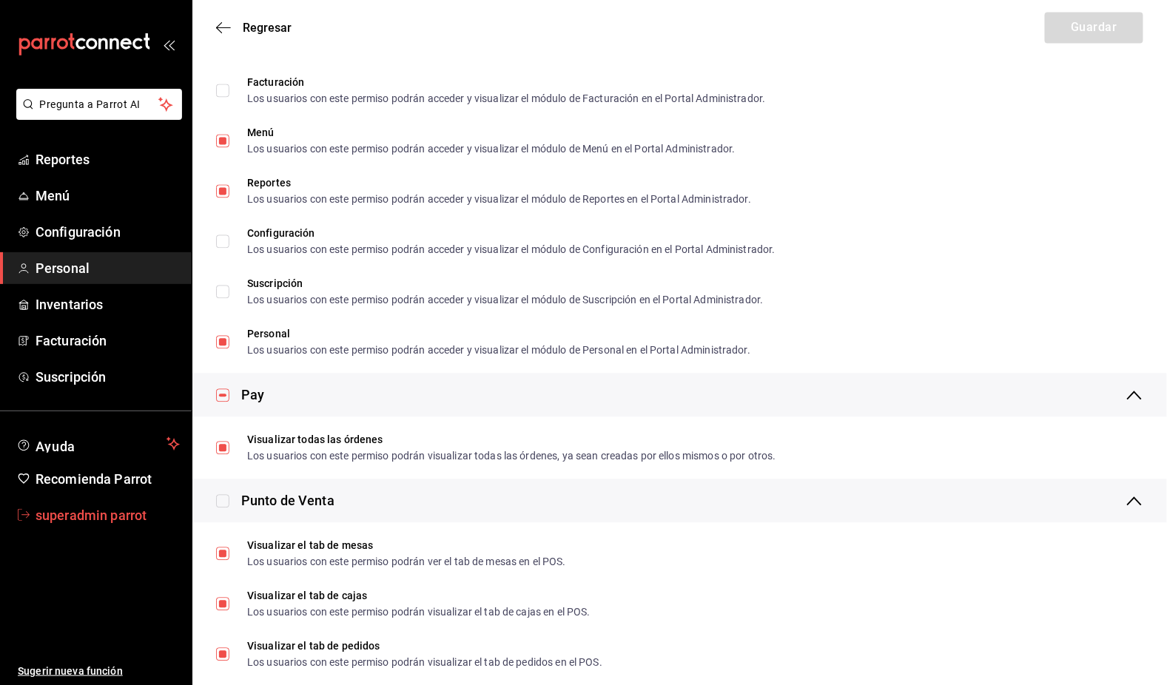
click at [68, 519] on span "superadmin parrot" at bounding box center [108, 515] width 144 height 20
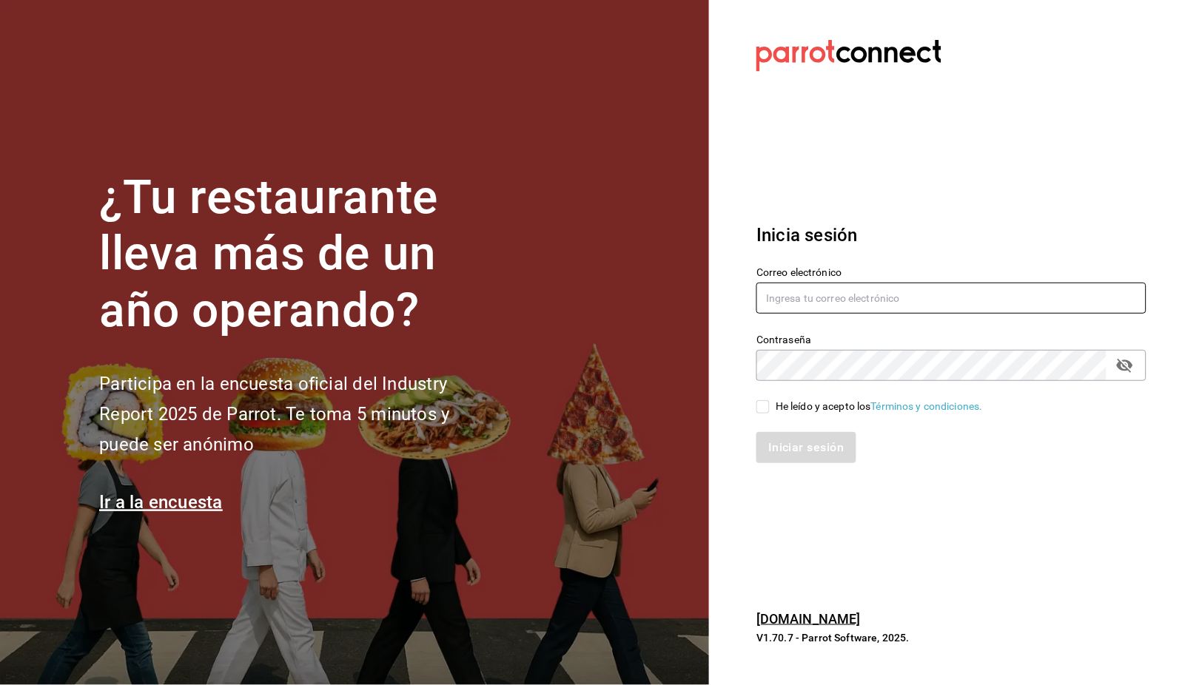
drag, startPoint x: 1038, startPoint y: 321, endPoint x: 1033, endPoint y: 305, distance: 16.9
click at [924, 319] on div "Contraseña Contraseña" at bounding box center [943, 348] width 408 height 65
click at [924, 295] on input "text" at bounding box center [951, 298] width 390 height 31
paste input "cafeprofesor@cancun.com Parr0tConnec7"
click at [924, 292] on input "cafeprofesor@cancun.com Parr0tConnec7" at bounding box center [951, 298] width 390 height 31
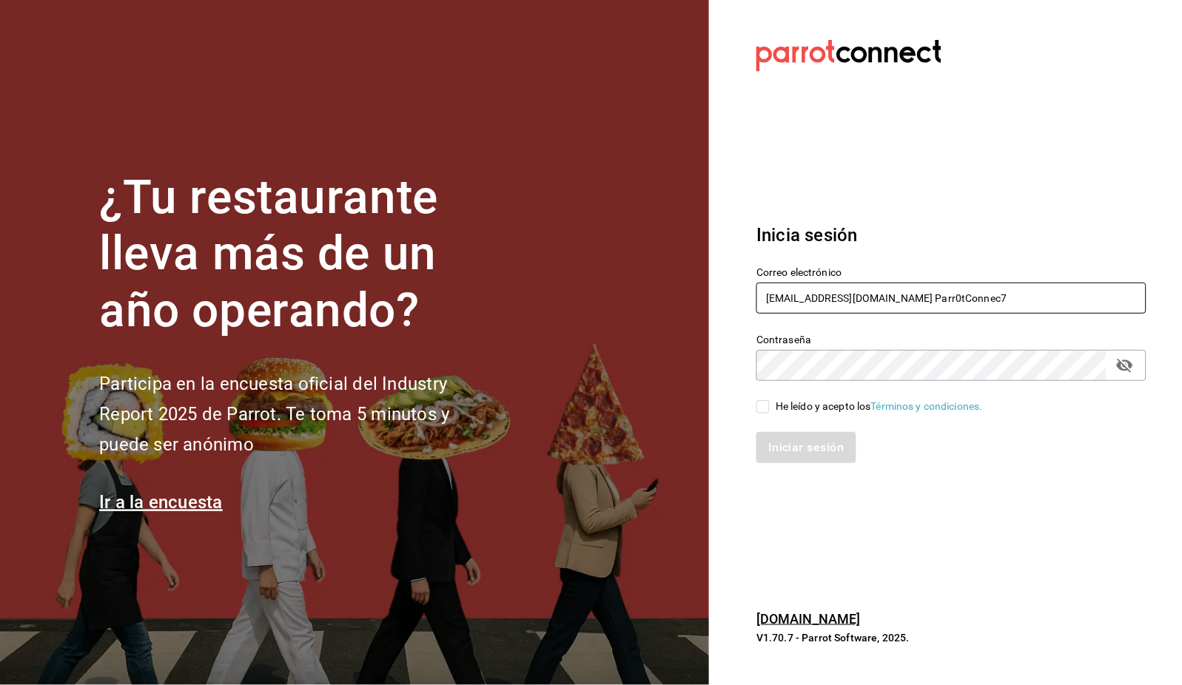
click at [924, 292] on input "cafeprofesor@cancun.com Parr0tConnec7" at bounding box center [951, 298] width 390 height 31
type input "cafeprofesor@cancun.com"
click at [805, 399] on div "He leído y acepto los Términos y condiciones." at bounding box center [951, 407] width 390 height 16
drag, startPoint x: 809, startPoint y: 418, endPoint x: 806, endPoint y: 411, distance: 8.0
click at [809, 417] on div "Iniciar sesión" at bounding box center [943, 438] width 408 height 49
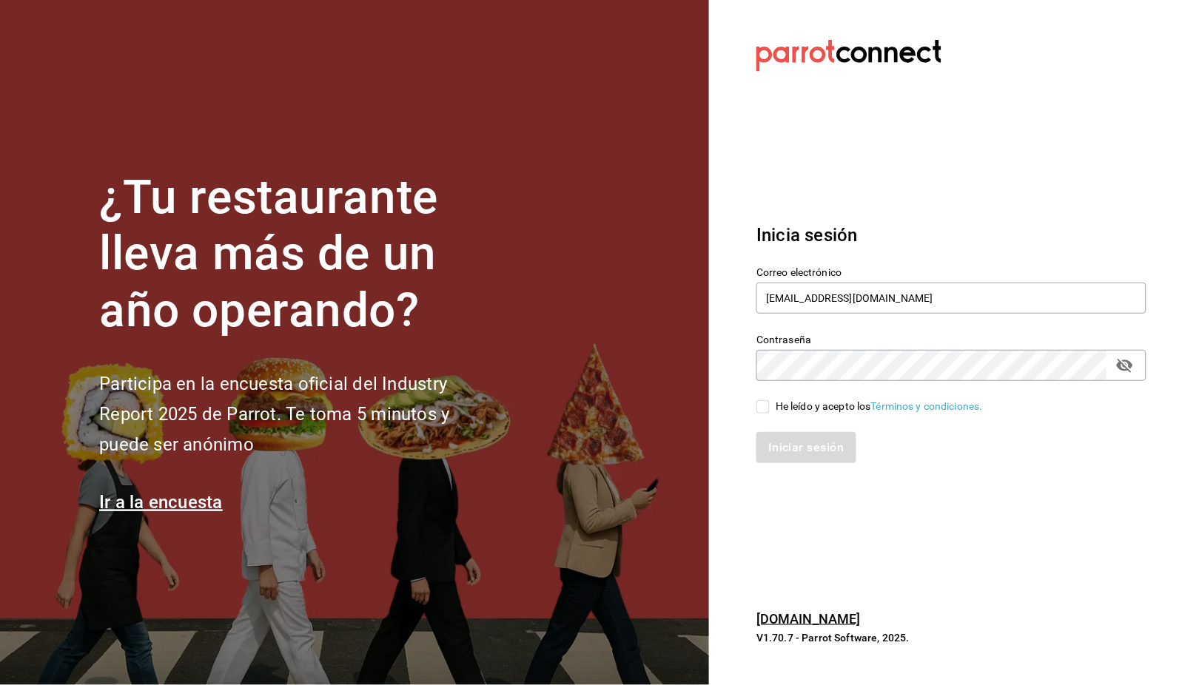
click at [806, 410] on div "He leído y acepto los Términos y condiciones." at bounding box center [879, 407] width 207 height 16
click at [770, 410] on input "He leído y acepto los Términos y condiciones." at bounding box center [762, 406] width 13 height 13
checkbox input "true"
click at [805, 446] on button "Iniciar sesión" at bounding box center [806, 447] width 101 height 31
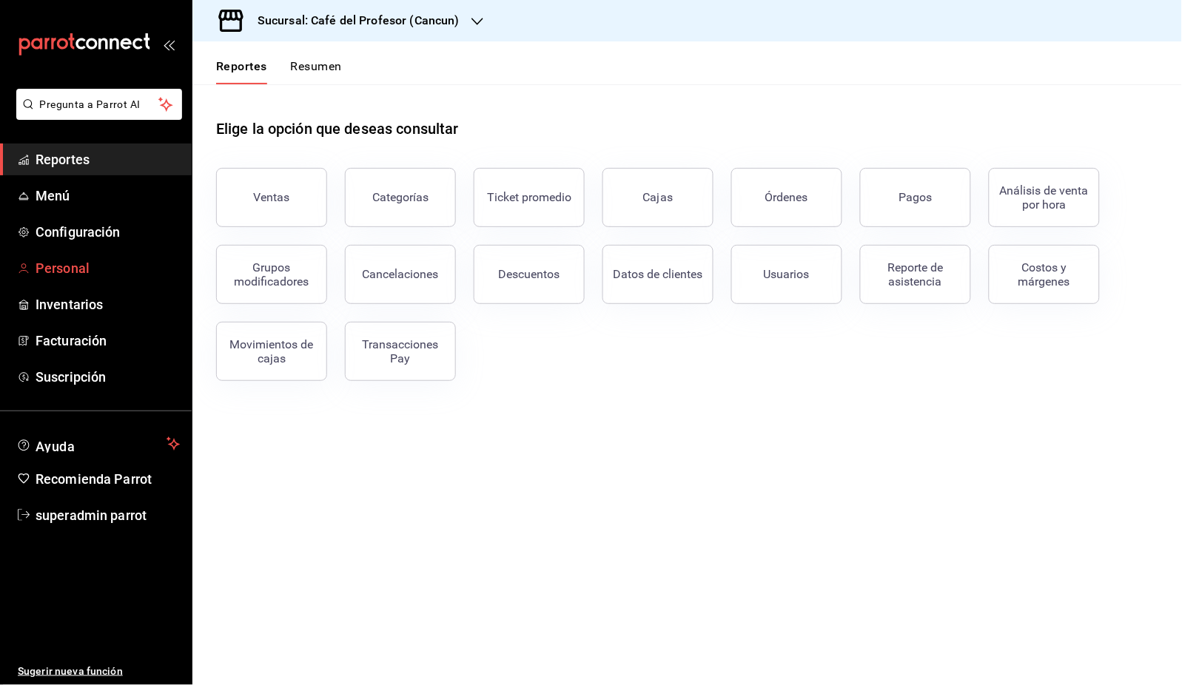
click at [76, 276] on span "Personal" at bounding box center [108, 268] width 144 height 20
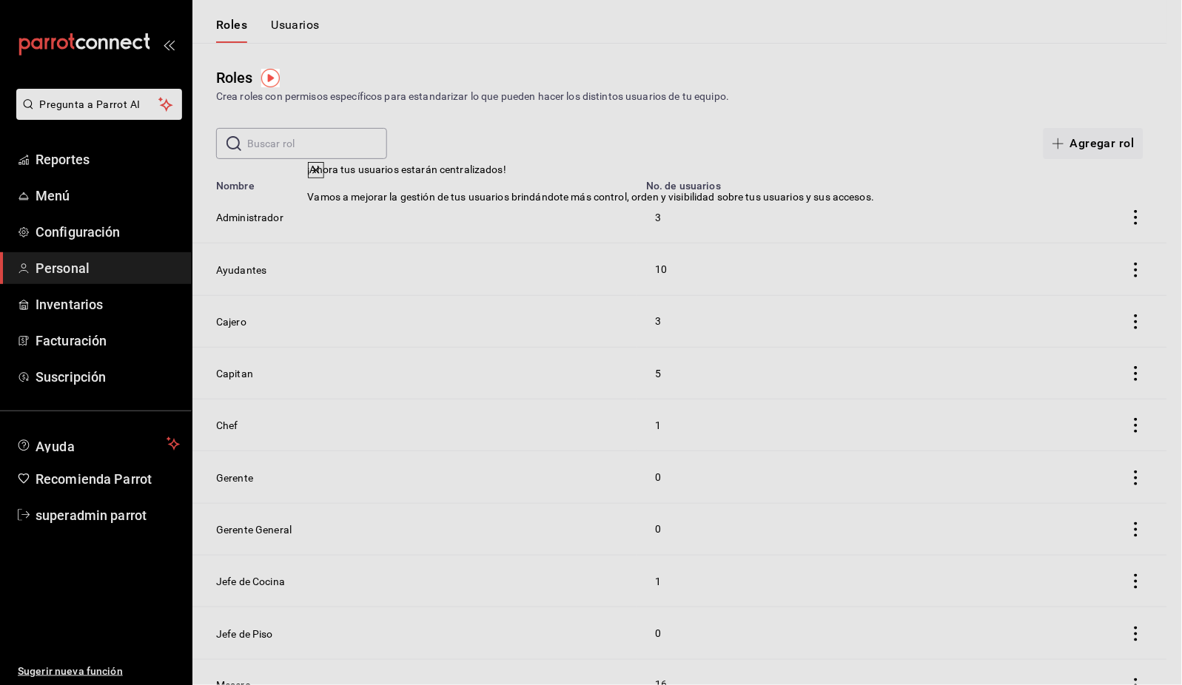
click at [322, 176] on icon at bounding box center [316, 170] width 12 height 12
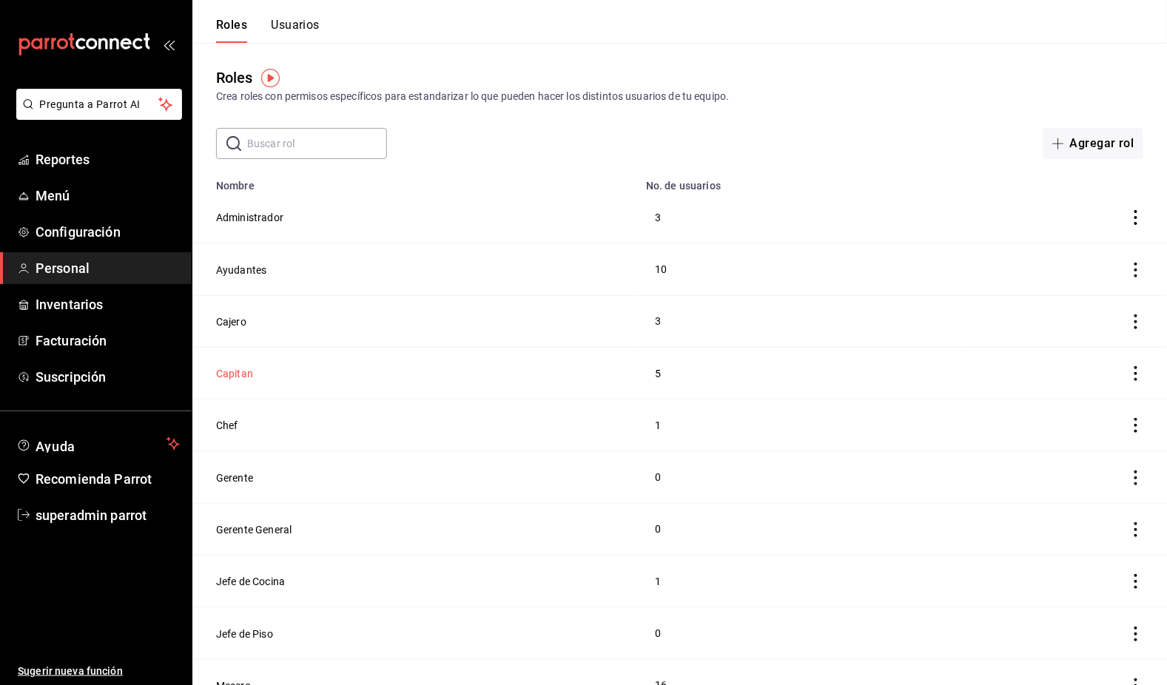
click at [238, 367] on button "Capitan" at bounding box center [234, 373] width 37 height 15
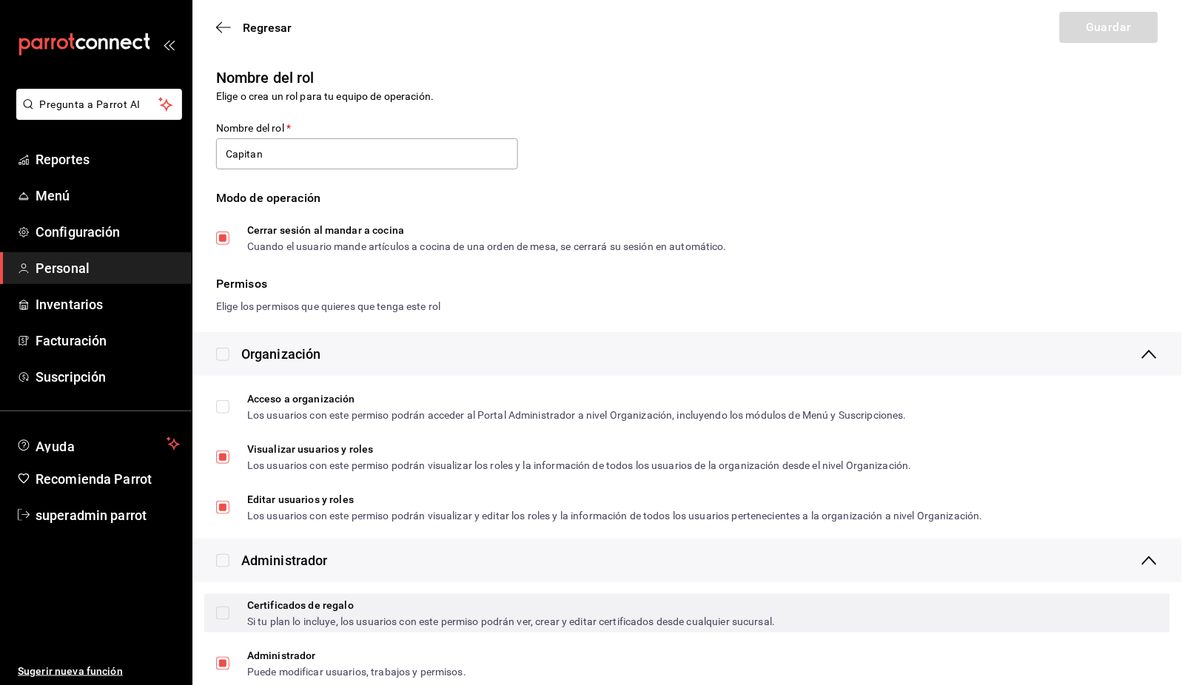
type input "Capitan"
checkbox input "true"
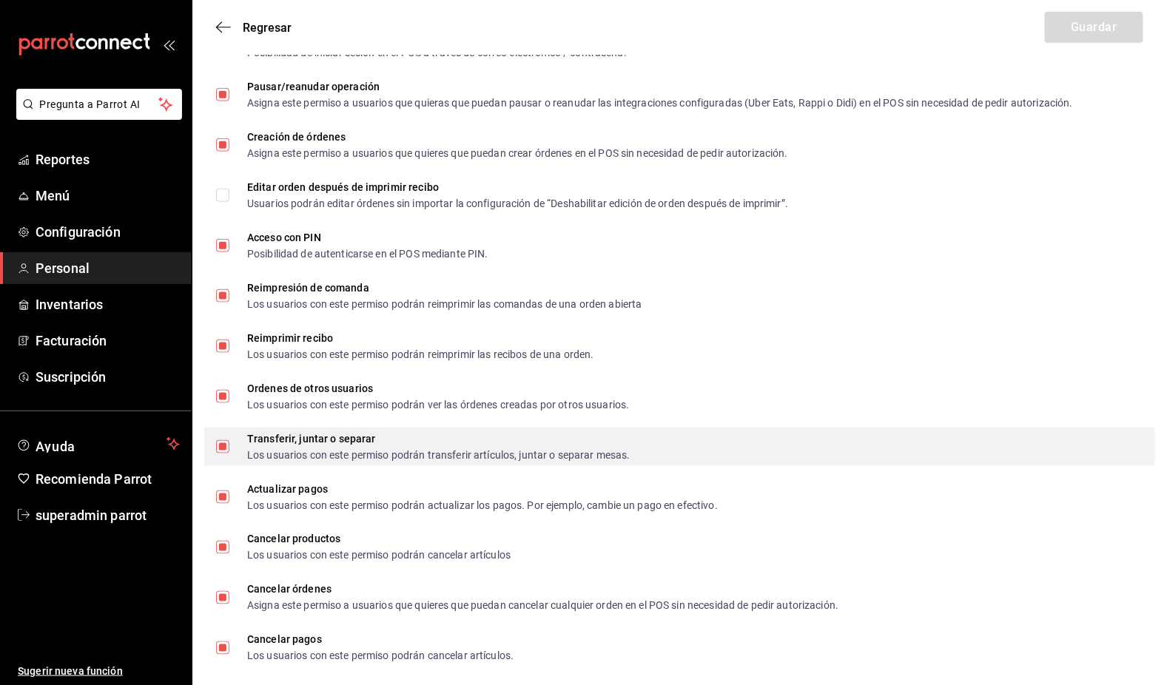
scroll to position [2469, 0]
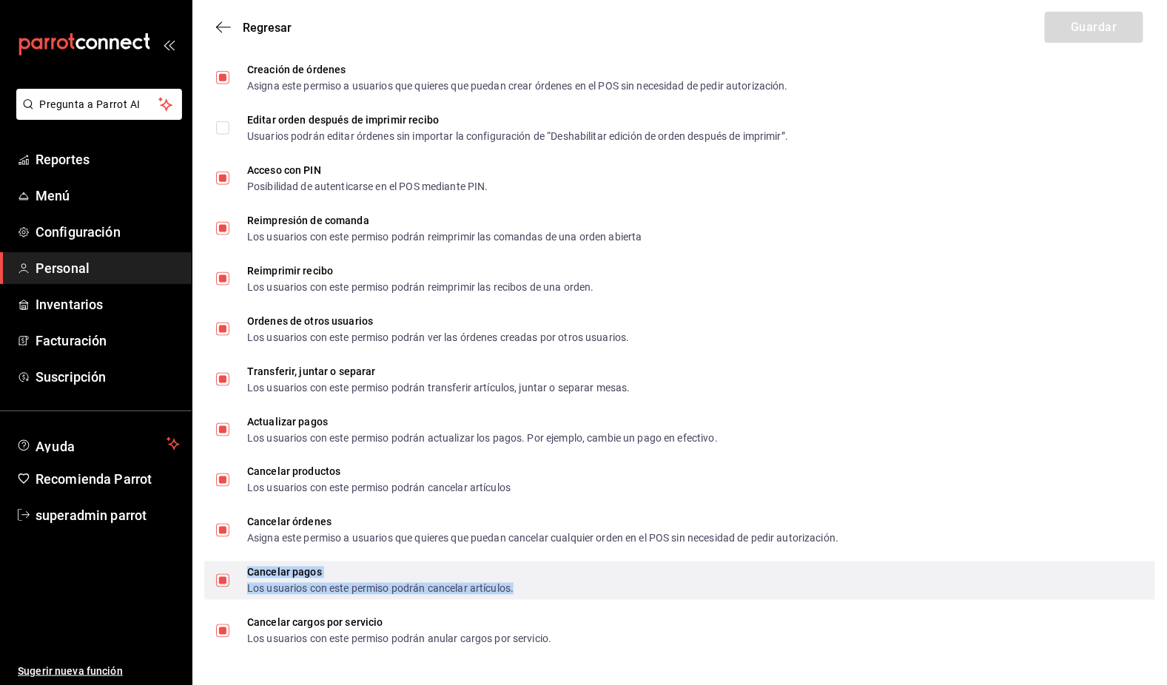
click at [255, 576] on div "Cancelar pagos" at bounding box center [380, 573] width 266 height 10
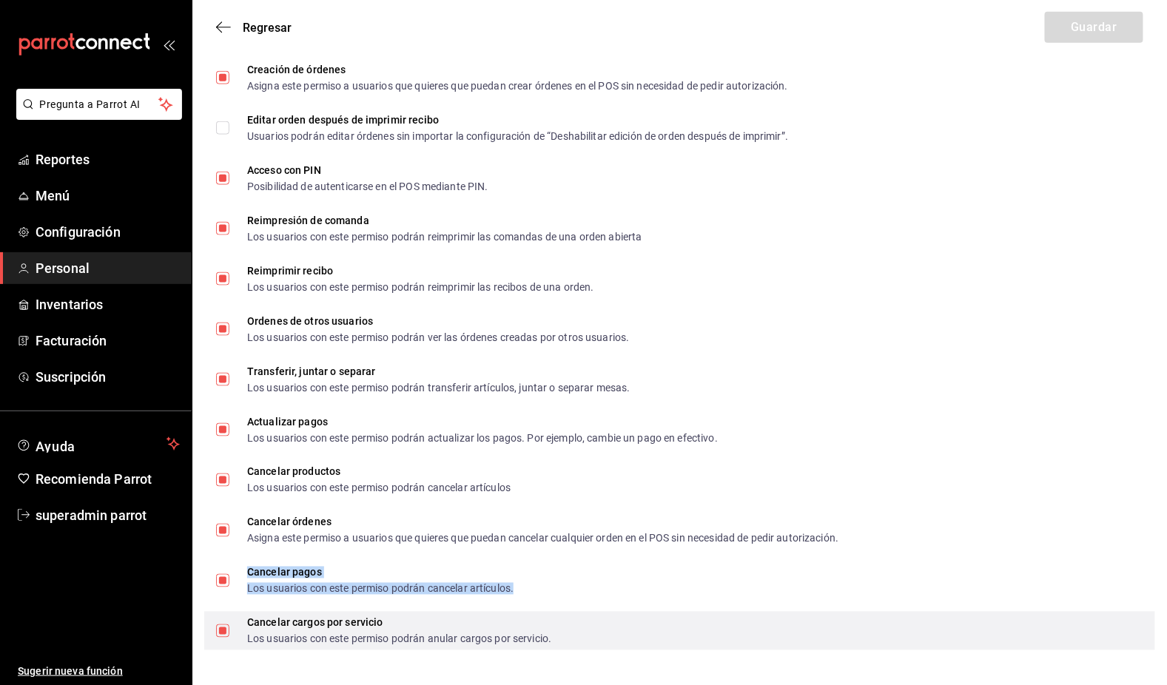
click at [218, 631] on input "Cancelar cargos por servicio Los usuarios con este permiso podrán anular cargos…" at bounding box center [222, 631] width 13 height 13
checkbox input "false"
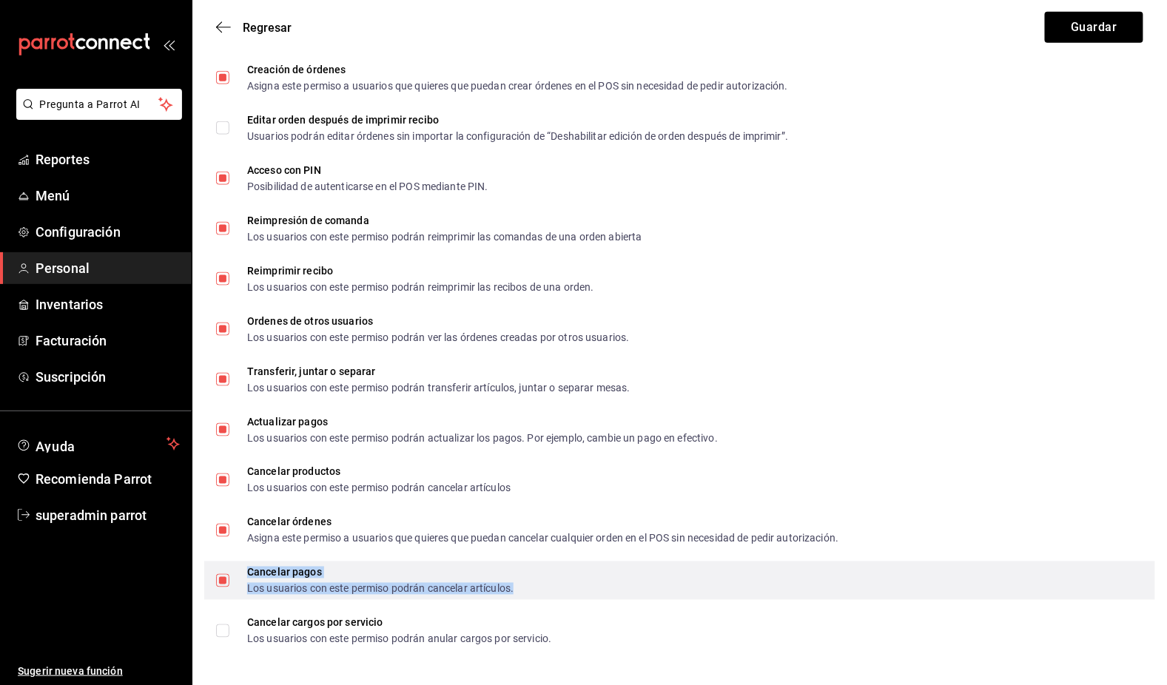
click at [230, 576] on span "Cancelar pagos Los usuarios con este permiso podrán cancelar artículos." at bounding box center [371, 581] width 284 height 27
click at [229, 576] on input "Cancelar pagos Los usuarios con este permiso podrán cancelar artículos." at bounding box center [222, 580] width 13 height 13
checkbox input "false"
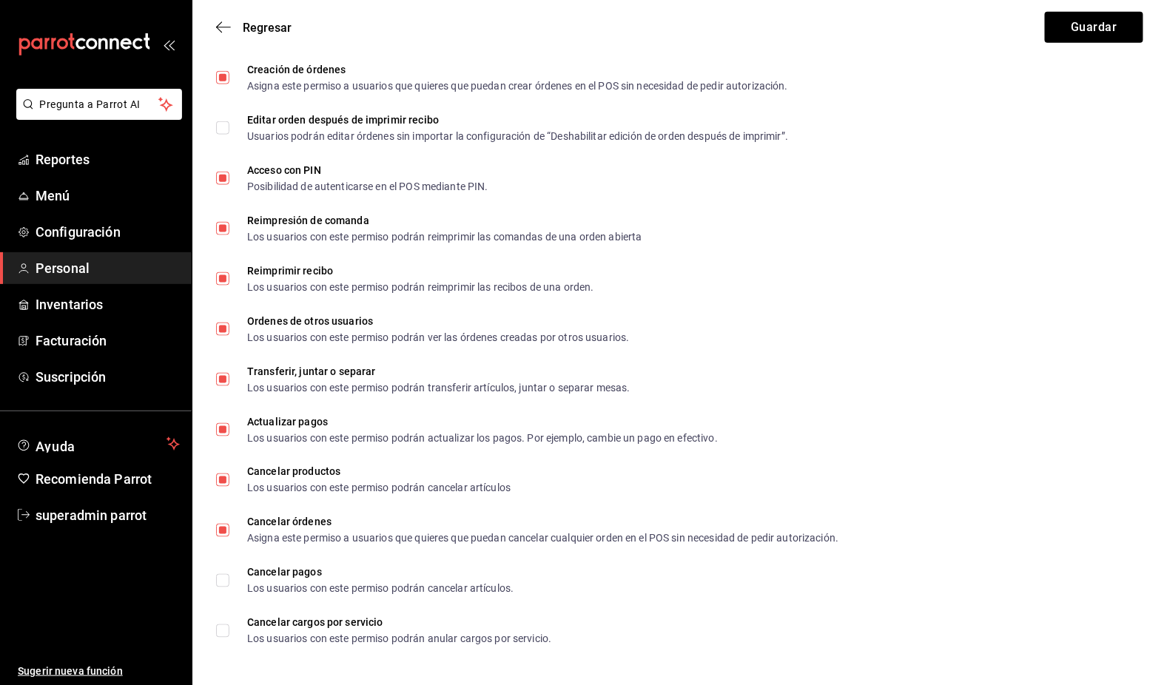
click at [221, 508] on li "Cancelar órdenes Asigna este permiso a usuarios que quieres que puedan cancelar…" at bounding box center [679, 530] width 975 height 50
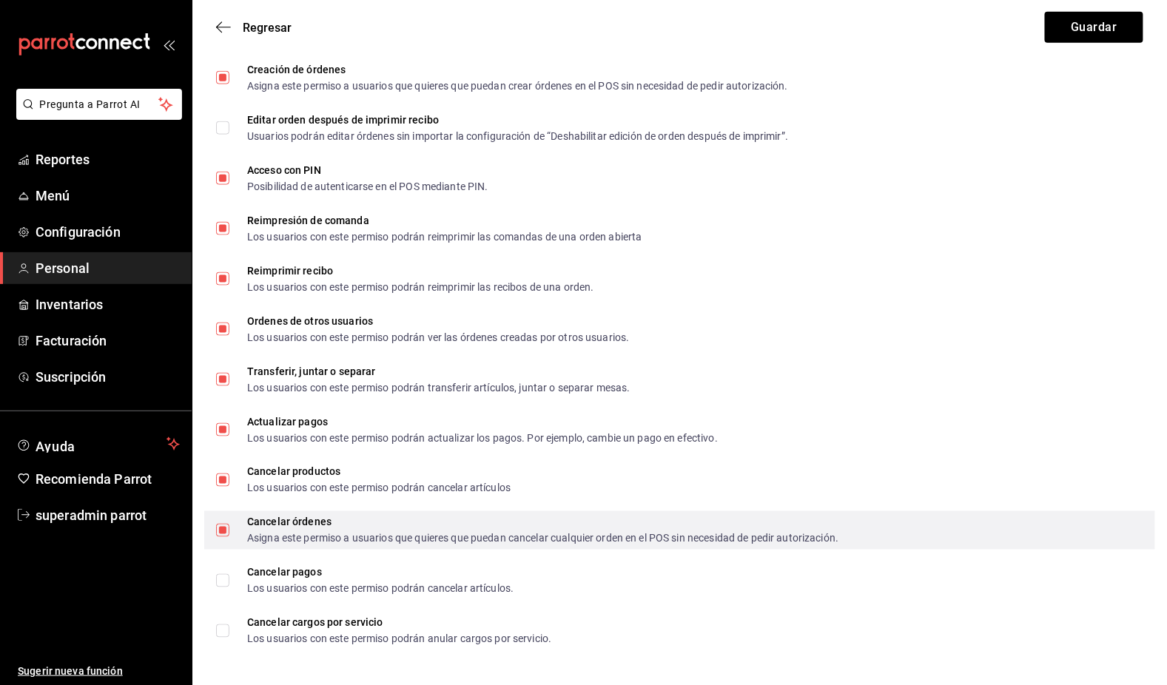
click at [223, 522] on label "Cancelar órdenes Asigna este permiso a usuarios que quieres que puedan cancelar…" at bounding box center [527, 530] width 622 height 27
click at [223, 524] on input "Cancelar órdenes Asigna este permiso a usuarios que quieres que puedan cancelar…" at bounding box center [222, 530] width 13 height 13
checkbox input "false"
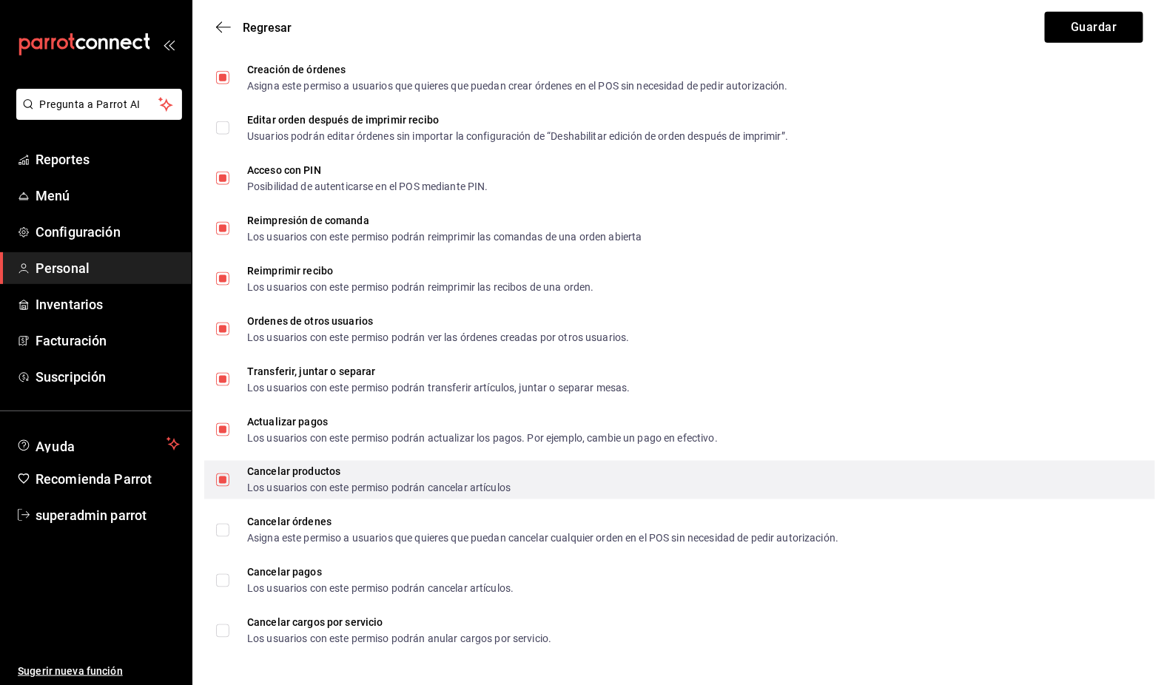
click at [223, 481] on input "Cancelar productos Los usuarios con este permiso podrán cancelar artículos" at bounding box center [222, 480] width 13 height 13
checkbox input "false"
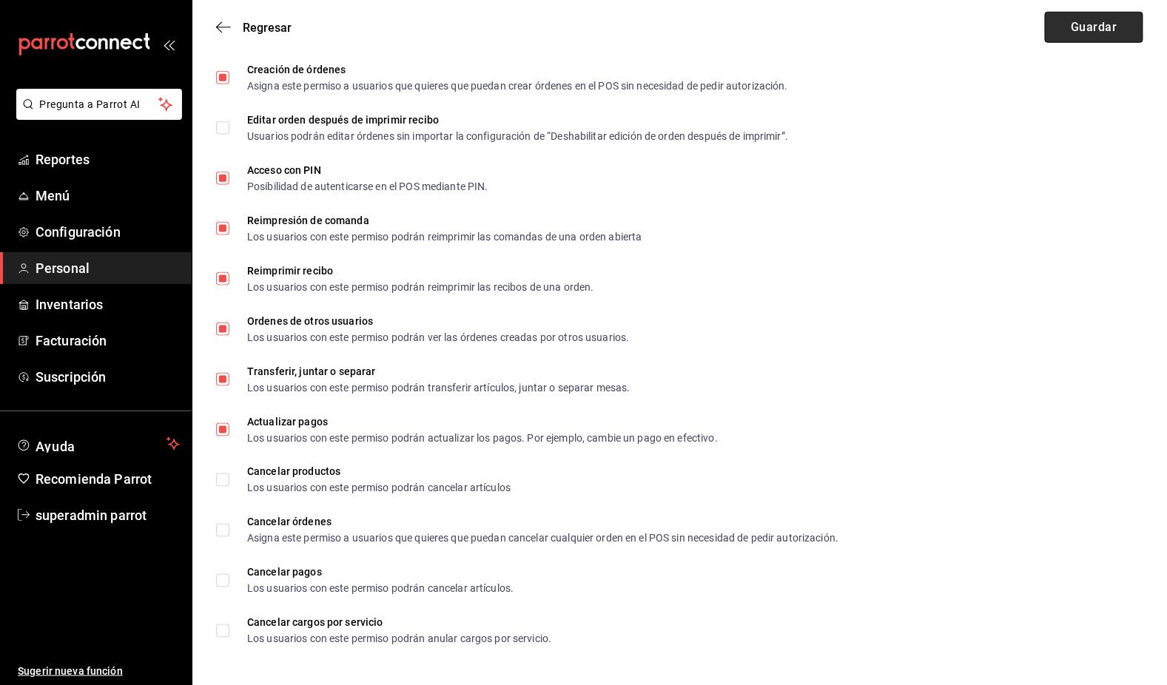
click at [1105, 21] on button "Guardar" at bounding box center [1094, 27] width 98 height 31
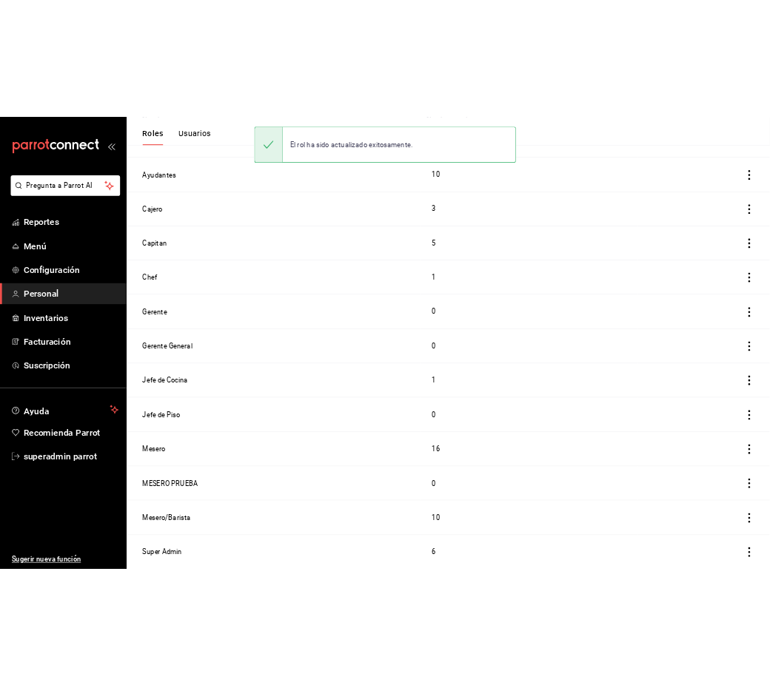
scroll to position [171, 0]
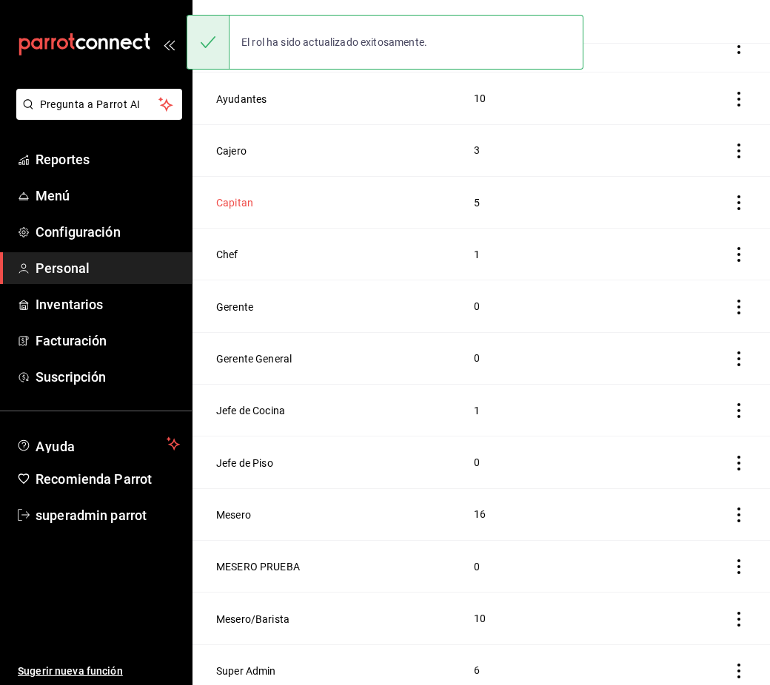
click at [243, 201] on button "Capitan" at bounding box center [234, 202] width 37 height 15
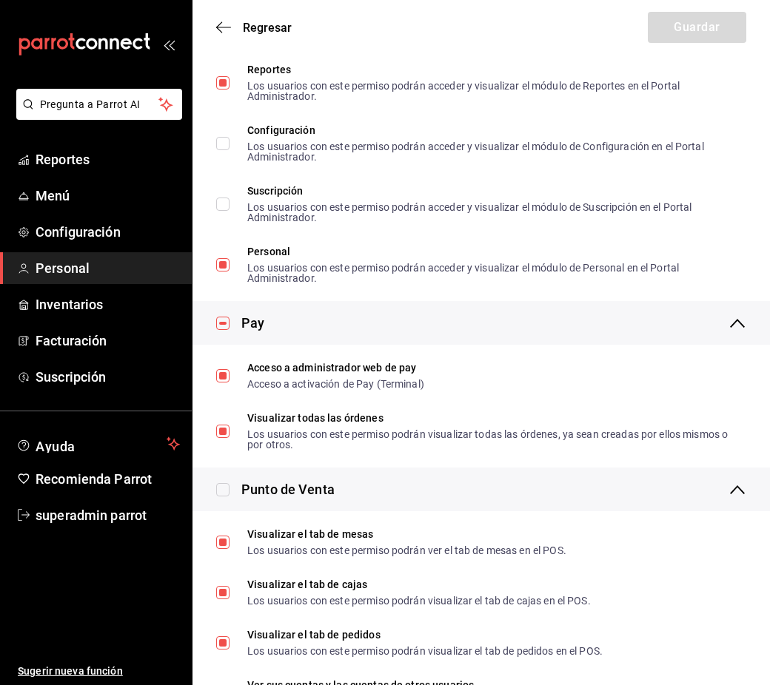
scroll to position [1213, 0]
